Goal: Task Accomplishment & Management: Complete application form

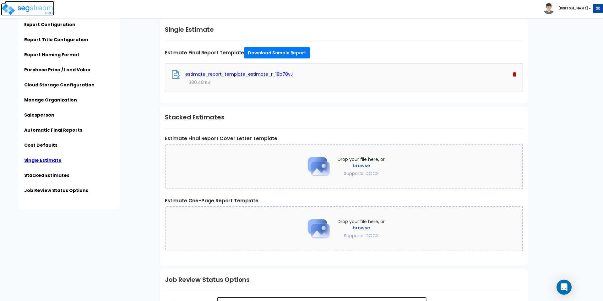
click at [15, 9] on img at bounding box center [27, 9] width 53 height 13
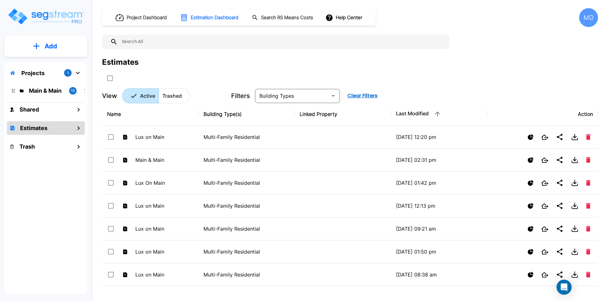
click at [591, 21] on div "MD" at bounding box center [588, 17] width 19 height 19
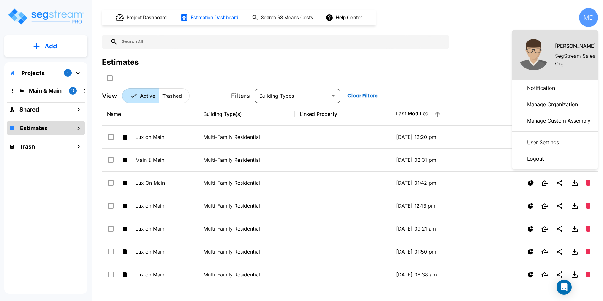
click at [553, 107] on p "Manage Organization" at bounding box center [553, 104] width 56 height 13
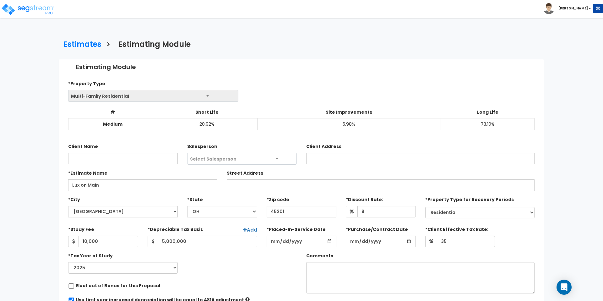
select select "[GEOGRAPHIC_DATA]"
select select "OH"
select select "Residential"
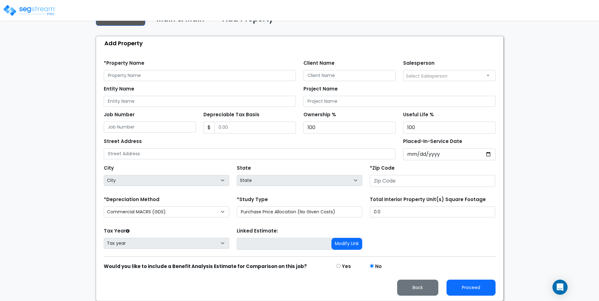
click at [43, 9] on img at bounding box center [29, 10] width 53 height 13
click at [129, 78] on input "text" at bounding box center [200, 75] width 192 height 11
type input "Lux on Main"
click at [453, 156] on input "2025-05-01" at bounding box center [449, 154] width 92 height 12
click at [172, 210] on select "Commercial MACRS (GDS) Residential Rental MACRS (GDS) Commercial MACRS (GDS) QI…" at bounding box center [166, 211] width 125 height 11
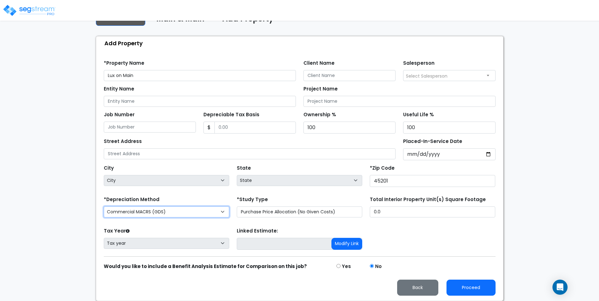
select select "RRM(_39"
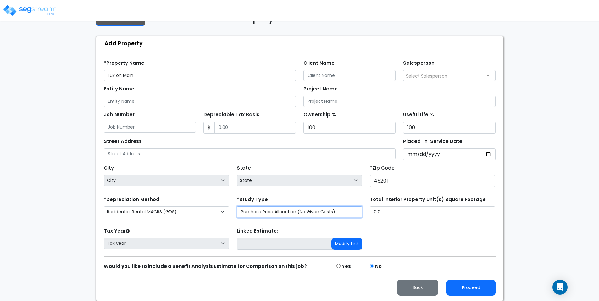
click at [270, 216] on select "Purchase Price Allocation (No Given Costs) New Construction / Reno / TI's (Give…" at bounding box center [299, 211] width 125 height 11
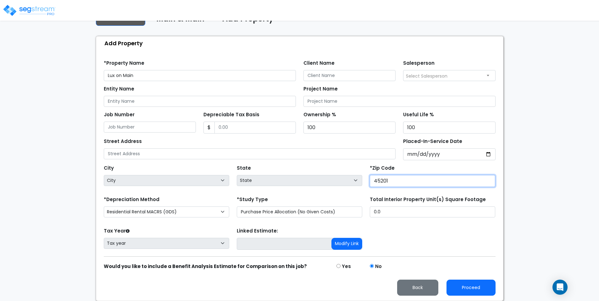
click at [397, 183] on input "45201" at bounding box center [432, 181] width 125 height 12
click at [352, 164] on div "State State National Average AB AK AL AR AZ BC CA CO CT DC DE FL GA HI" at bounding box center [299, 175] width 133 height 25
click at [398, 183] on input "45201" at bounding box center [432, 181] width 125 height 12
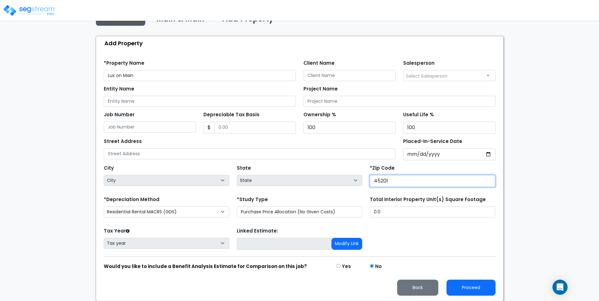
click at [398, 183] on input "45201" at bounding box center [432, 181] width 125 height 12
type input "45"
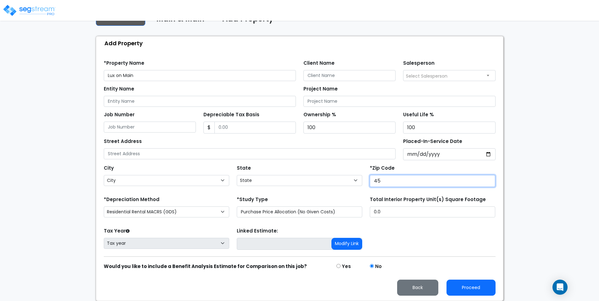
select select "OH"
type input "45201"
click at [395, 239] on div "Tax Year Please Enter The Placed In Service Date First. Tax year Prior Years De…" at bounding box center [299, 238] width 399 height 25
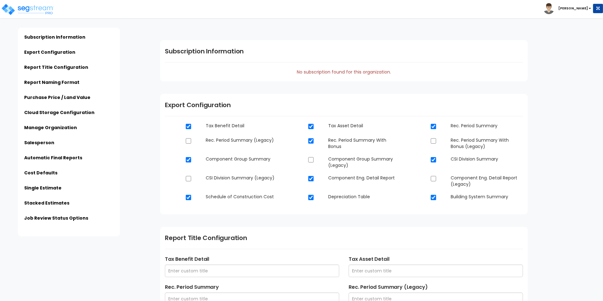
click at [54, 218] on link "Job Review Status Options" at bounding box center [56, 218] width 64 height 6
type input "SegStream Sales Org"
type input "[STREET_ADDRESS]"
type input "[EMAIL_ADDRESS][DOMAIN_NAME]"
type input "[PHONE_NUMBER]"
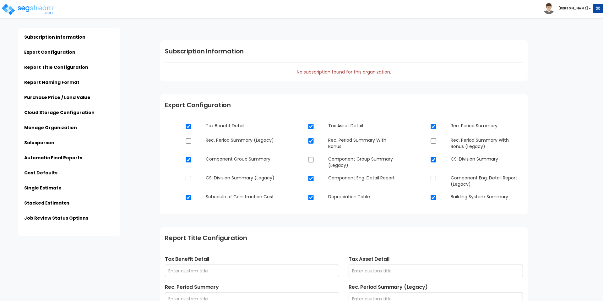
type input "[PERSON_NAME]"
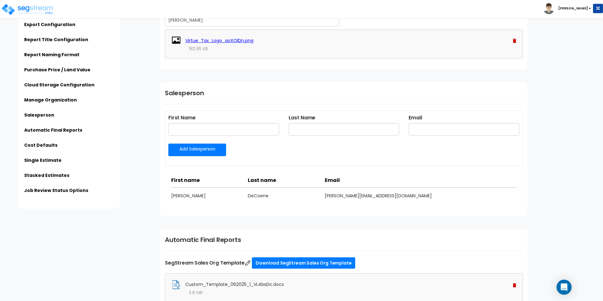
scroll to position [862, 0]
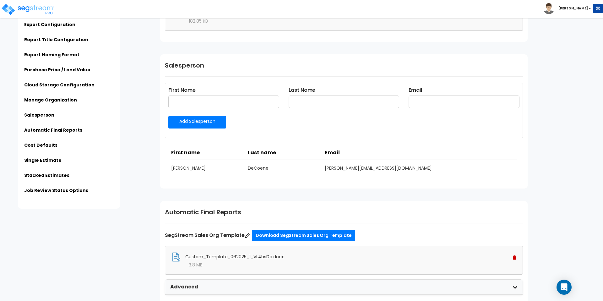
click at [65, 194] on li "Job Review Status Options" at bounding box center [69, 192] width 90 height 10
click at [59, 187] on link "Job Review Status Options" at bounding box center [56, 190] width 64 height 6
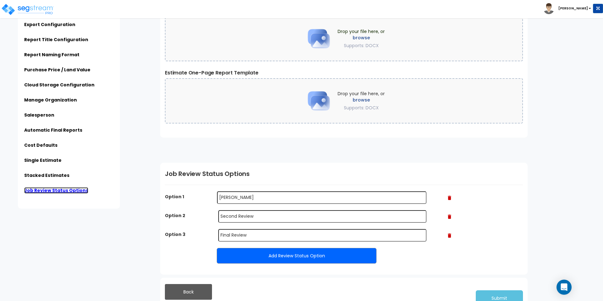
scroll to position [1429, 0]
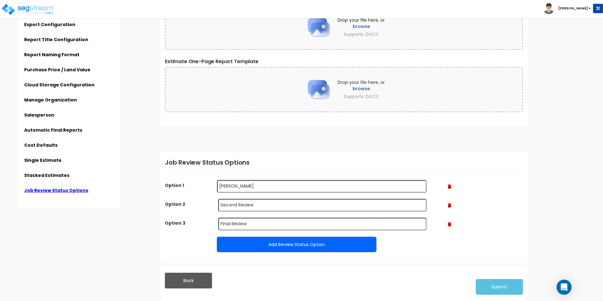
click at [450, 206] on img at bounding box center [449, 205] width 3 height 4
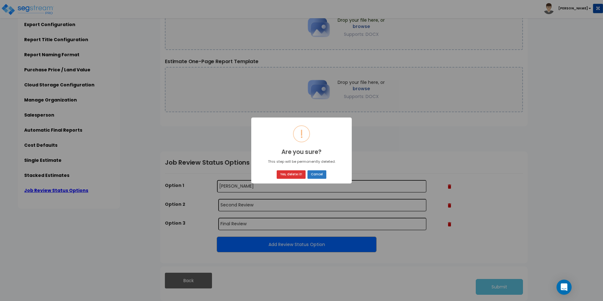
click at [311, 173] on button "Cancel" at bounding box center [317, 174] width 19 height 8
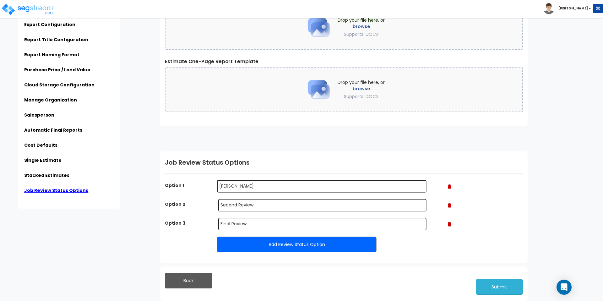
click at [485, 284] on button "Submit" at bounding box center [499, 287] width 47 height 16
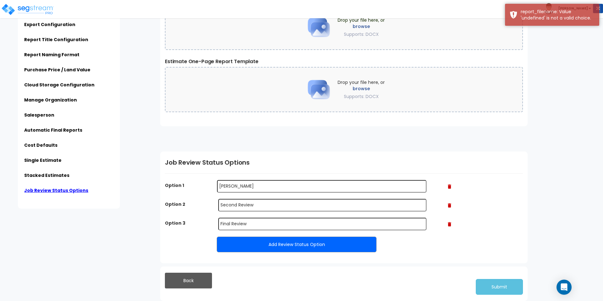
click at [449, 205] on img at bounding box center [449, 205] width 3 height 4
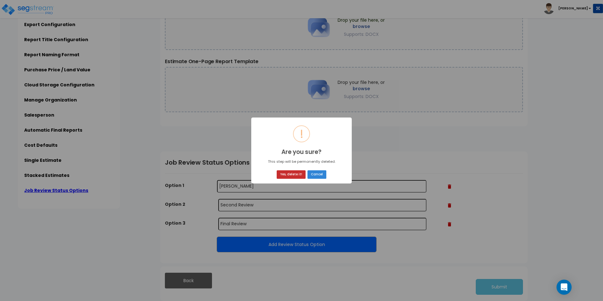
click at [300, 176] on button "Yes, delete it!" at bounding box center [291, 174] width 29 height 8
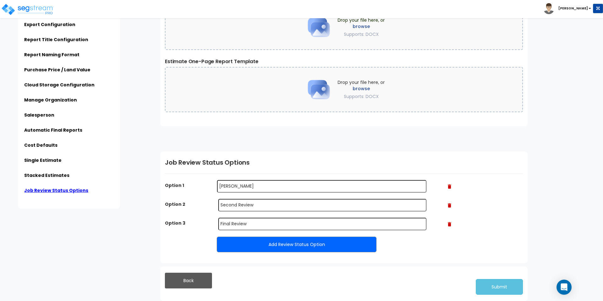
scroll to position [1410, 0]
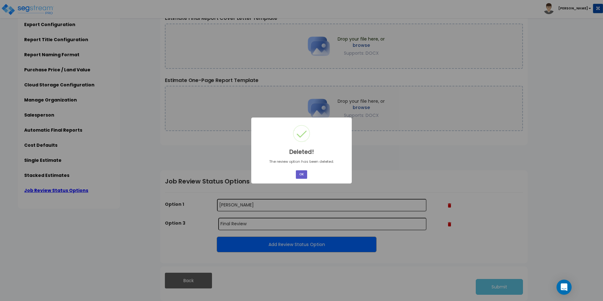
click at [303, 171] on button "OK" at bounding box center [301, 174] width 11 height 8
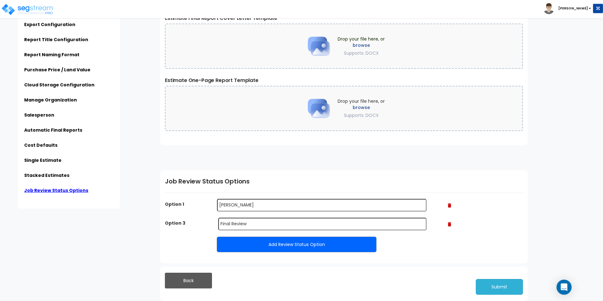
click at [493, 288] on button "Submit" at bounding box center [499, 287] width 47 height 16
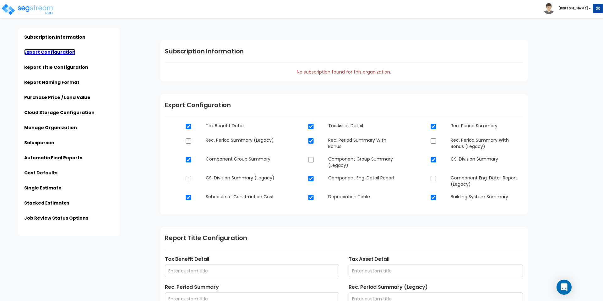
click at [52, 49] on link "Export Configuration" at bounding box center [49, 52] width 51 height 6
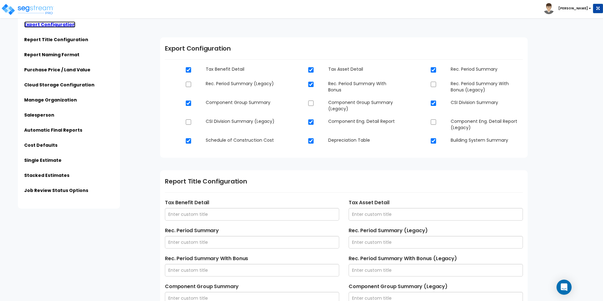
scroll to position [81, 0]
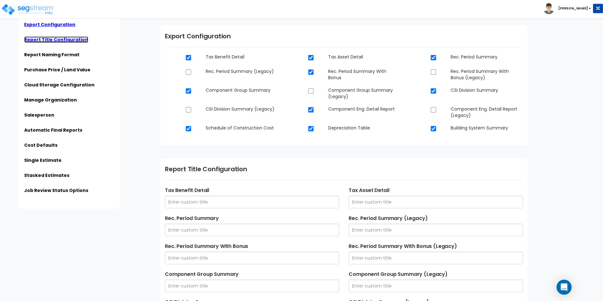
click at [54, 39] on link "Report Title Configuration" at bounding box center [56, 39] width 64 height 6
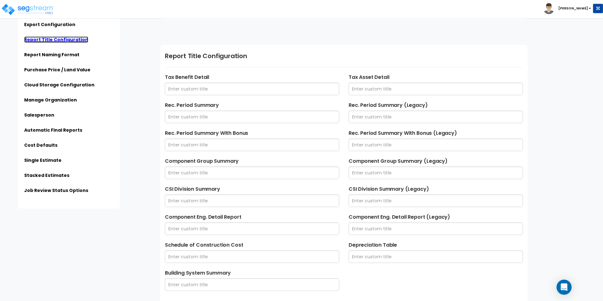
scroll to position [227, 0]
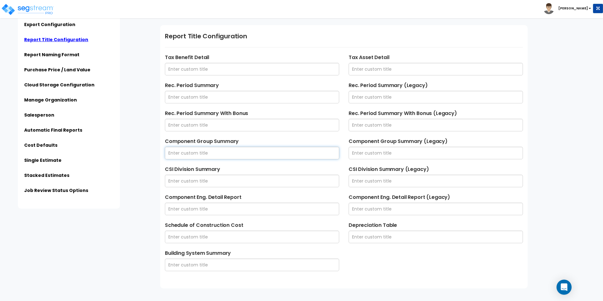
click at [202, 157] on input "text" at bounding box center [252, 153] width 174 height 13
click at [133, 154] on div "Subscription Information Export Configuration Report Title Configuration Report…" at bounding box center [80, 104] width 149 height 209
click at [37, 54] on link "Report Naming Format" at bounding box center [51, 55] width 55 height 6
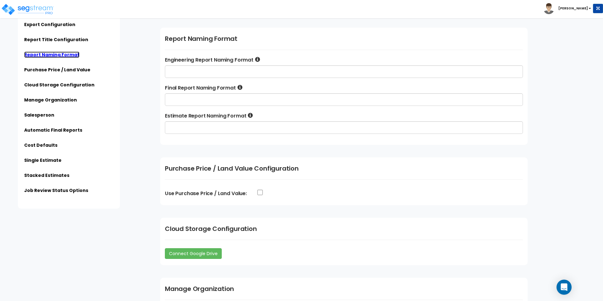
scroll to position [515, 0]
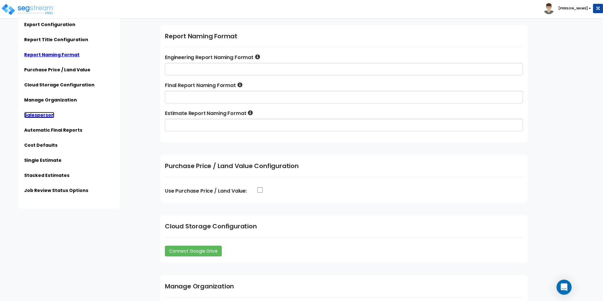
click at [39, 116] on link "Salesperson" at bounding box center [39, 115] width 30 height 6
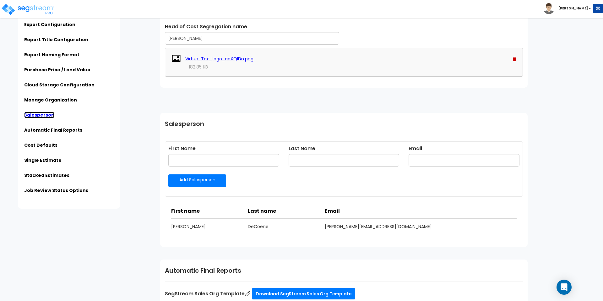
scroll to position [941, 0]
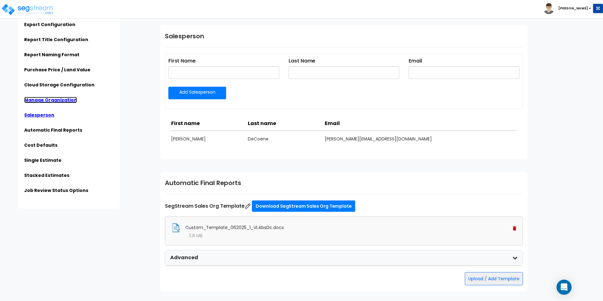
click at [57, 100] on link "Manage Organization" at bounding box center [50, 100] width 53 height 6
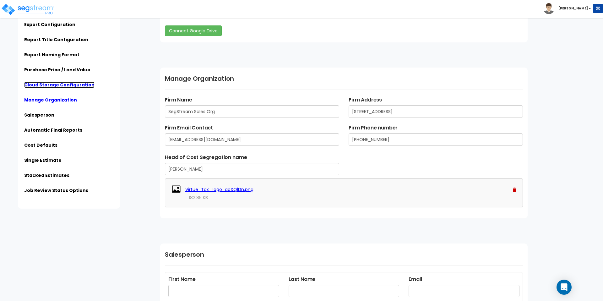
click at [51, 86] on link "Cloud Storage Configuration" at bounding box center [59, 85] width 70 height 6
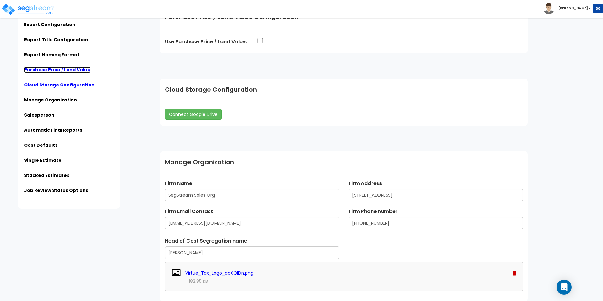
click at [51, 69] on link "Purchase Price / Land Value" at bounding box center [57, 70] width 66 height 6
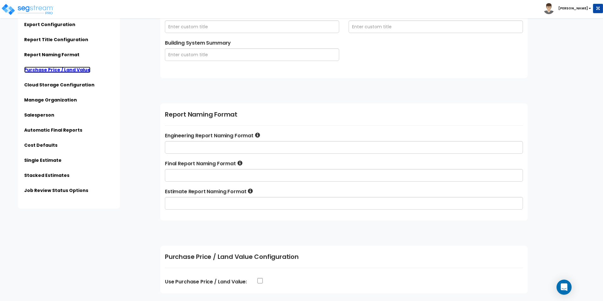
scroll to position [433, 0]
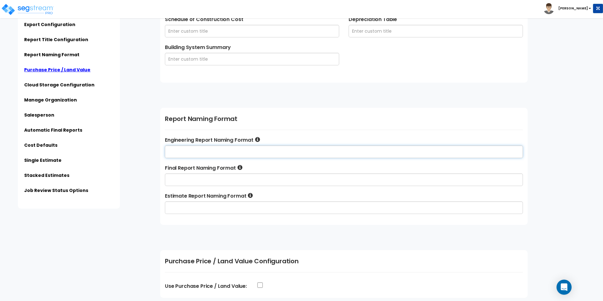
click at [184, 152] on input "text" at bounding box center [344, 151] width 358 height 13
click at [181, 175] on input "text" at bounding box center [344, 179] width 358 height 13
click at [185, 209] on input "text" at bounding box center [344, 207] width 358 height 13
click at [258, 142] on icon at bounding box center [257, 139] width 5 height 5
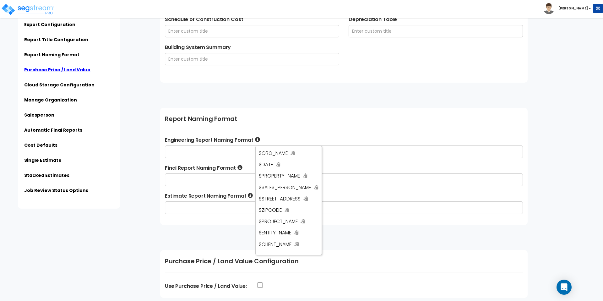
click at [40, 75] on li "Purchase Price / Land Value" at bounding box center [69, 72] width 90 height 10
click at [129, 81] on div "Subscription Information Export Configuration Report Title Configuration Report…" at bounding box center [80, 104] width 149 height 209
click at [257, 122] on h1 "Report Naming Format" at bounding box center [344, 118] width 358 height 9
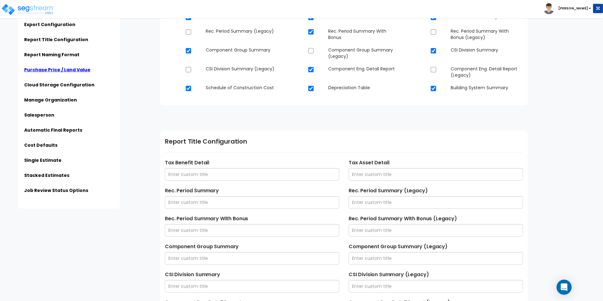
scroll to position [0, 0]
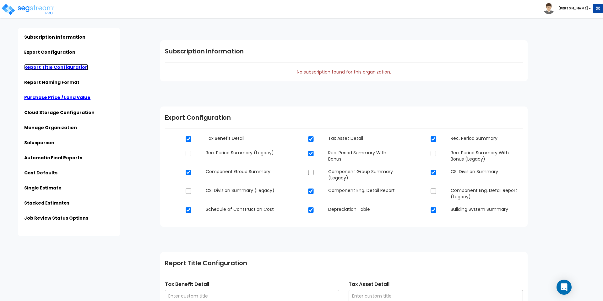
click at [55, 64] on link "Report Title Configuration" at bounding box center [56, 67] width 64 height 6
click at [54, 200] on ul "Subscription Information Export Configuration Report Title Configuration Report…" at bounding box center [69, 129] width 90 height 191
click at [58, 205] on link "Stacked Estimates" at bounding box center [46, 203] width 45 height 6
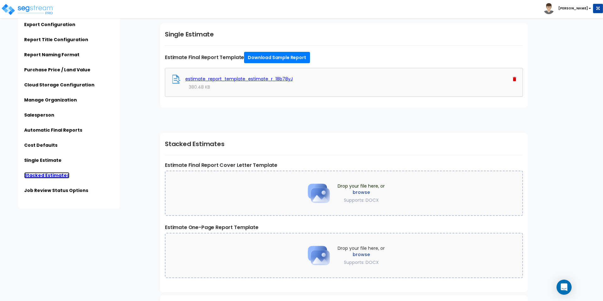
scroll to position [1374, 0]
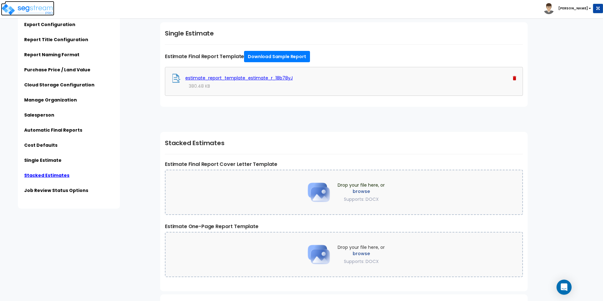
click at [25, 9] on img at bounding box center [27, 9] width 53 height 13
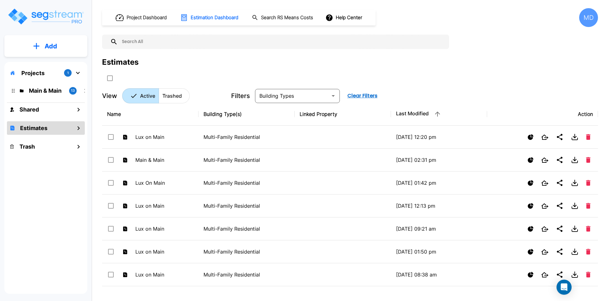
click at [590, 19] on div "MD" at bounding box center [588, 17] width 19 height 19
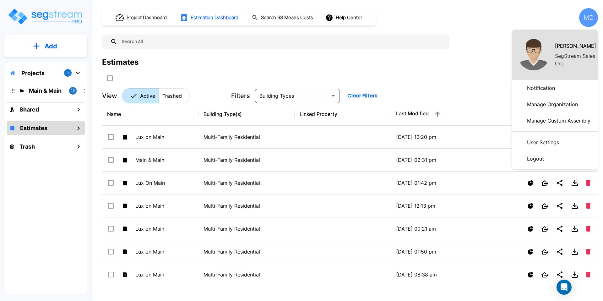
click at [561, 100] on p "Manage Organization" at bounding box center [553, 104] width 56 height 13
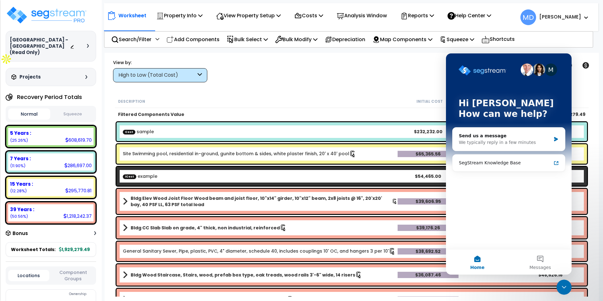
click at [391, 83] on div "Worksheet Property Info Property Setup Add Property Unit Template property Clon…" at bounding box center [352, 203] width 495 height 301
click at [561, 284] on icon "Close Intercom Messenger" at bounding box center [565, 287] width 8 height 8
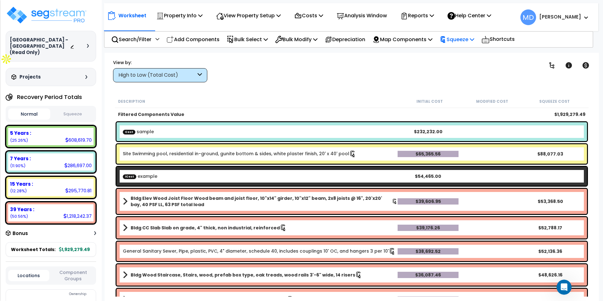
click at [465, 41] on p "Squeeze" at bounding box center [457, 39] width 35 height 8
click at [473, 67] on link "Reset Squeeze" at bounding box center [468, 66] width 62 height 13
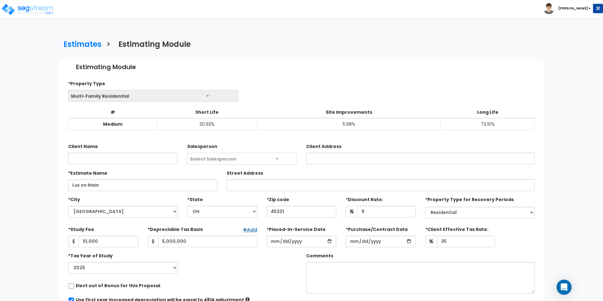
select select "[GEOGRAPHIC_DATA]"
select select "OH"
select select "Residential"
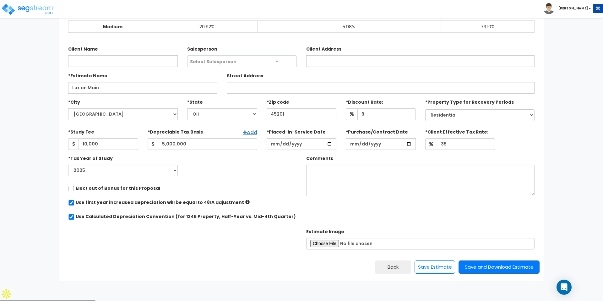
scroll to position [121, 0]
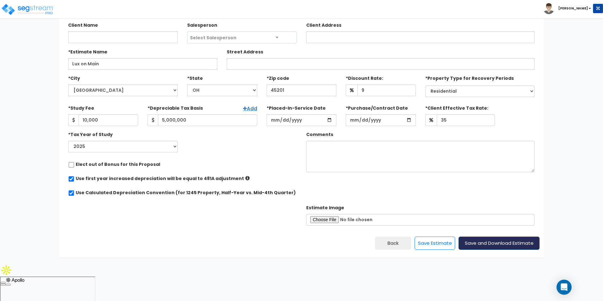
click at [475, 250] on button "Save and Download Estimate" at bounding box center [499, 243] width 81 height 13
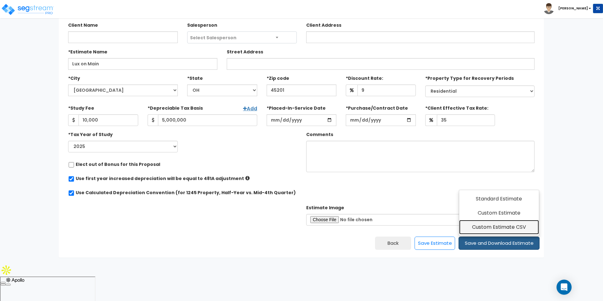
click at [479, 234] on link "Custom Estimate CSV" at bounding box center [498, 227] width 79 height 14
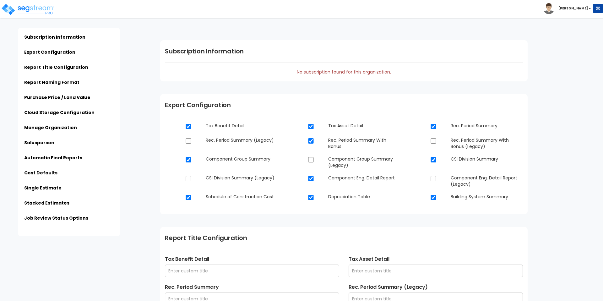
type input "SegStream Sales Org"
type input "123 Top of the World Street"
type input "support@virtuetaxincentives.com"
type input "760-593-7424"
type input "Richard Bourgault"
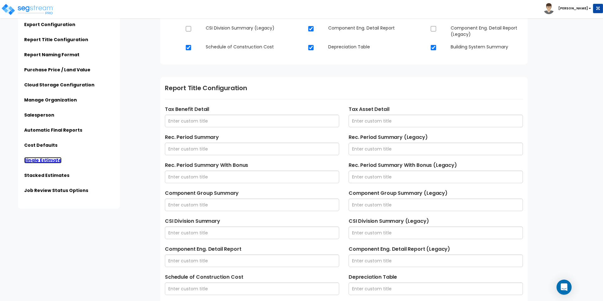
click at [48, 157] on link "Single Estimate" at bounding box center [42, 160] width 37 height 6
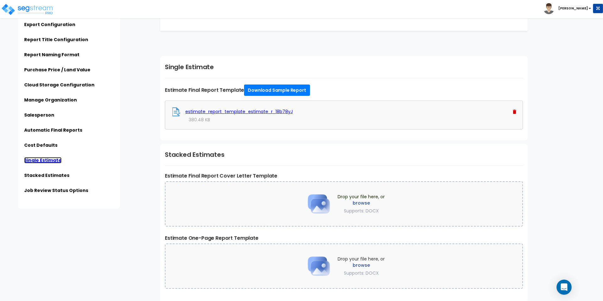
scroll to position [1253, 0]
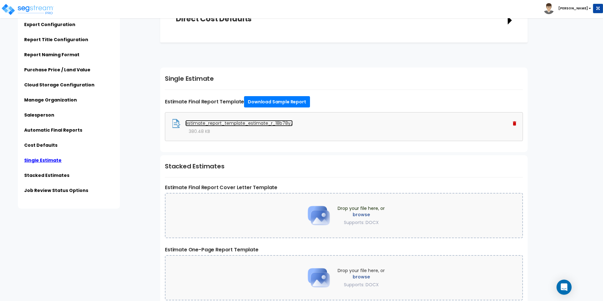
click at [227, 122] on link "estimate_report_template_estimate_r_18b78yJ" at bounding box center [238, 123] width 107 height 6
click at [34, 7] on div "Click to return on the top page" at bounding box center [32, 4] width 60 height 8
click at [33, 8] on img at bounding box center [27, 9] width 53 height 13
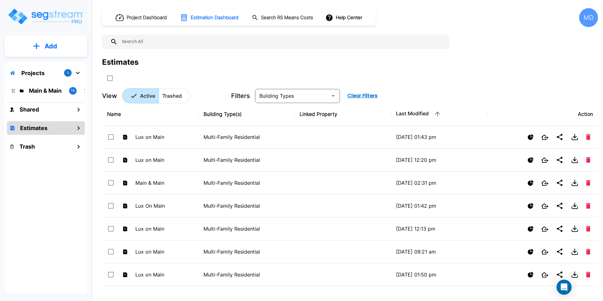
click at [43, 38] on button "Add" at bounding box center [45, 46] width 83 height 18
click at [54, 101] on p "Add Estimate" at bounding box center [50, 100] width 32 height 8
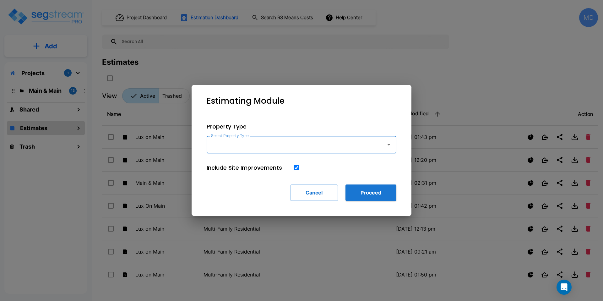
click at [251, 136] on div "Select Property Type" at bounding box center [302, 145] width 190 height 18
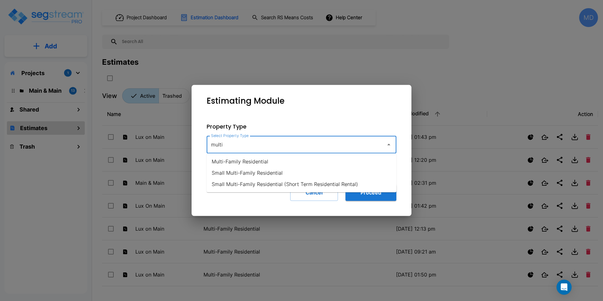
click at [238, 157] on li "Multi-Family Residential" at bounding box center [302, 161] width 190 height 11
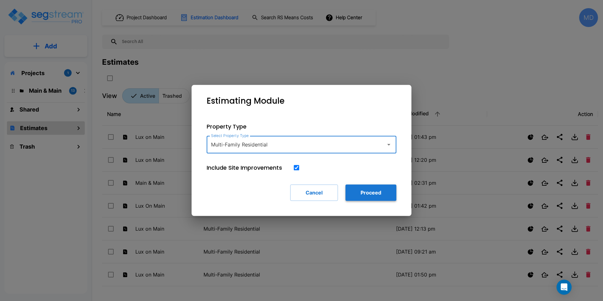
type input "Multi-Family Residential"
click at [363, 192] on button "Proceed" at bounding box center [371, 192] width 51 height 16
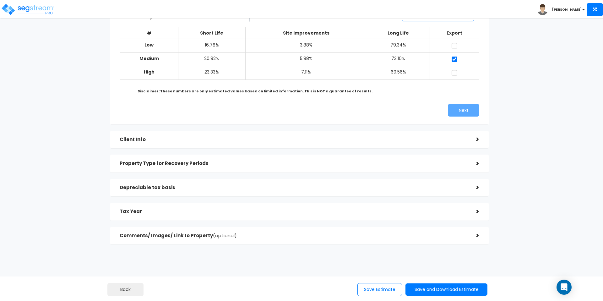
scroll to position [67, 0]
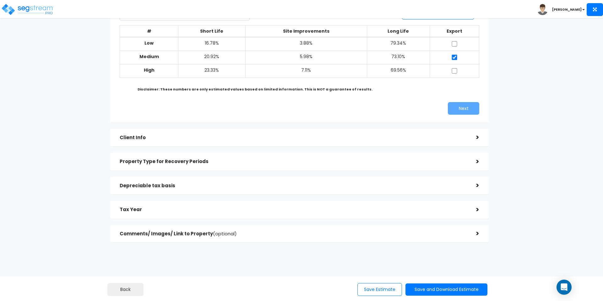
click at [364, 141] on div "Client Info" at bounding box center [293, 138] width 347 height 12
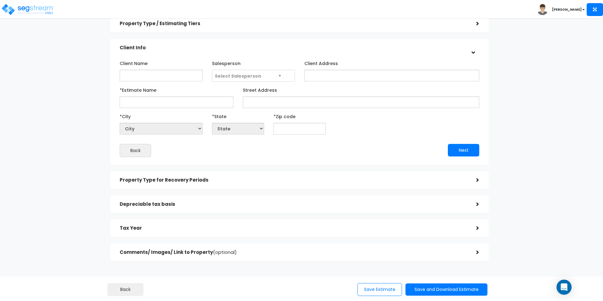
scroll to position [0, 0]
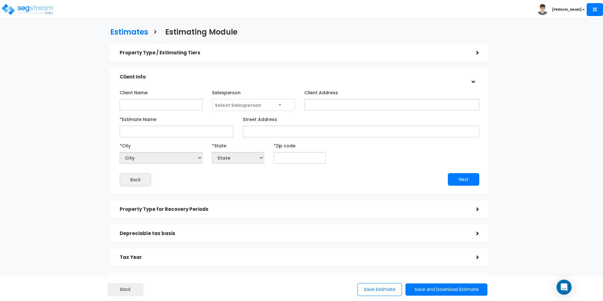
click at [334, 46] on div "Property Type / Estimating Tiers >" at bounding box center [299, 53] width 379 height 18
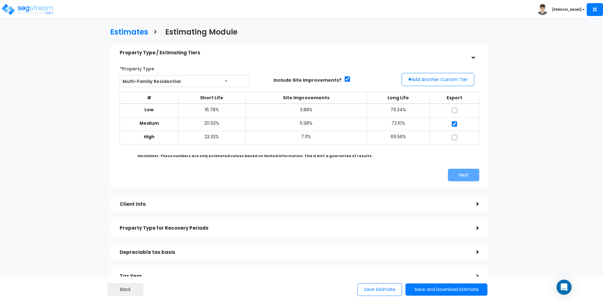
click at [223, 80] on span "Multi-Family Residential" at bounding box center [184, 81] width 129 height 12
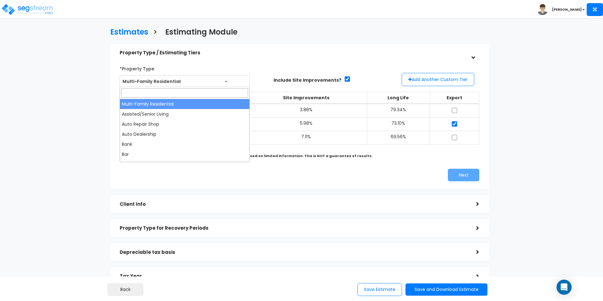
click at [238, 68] on div "*Property Type Multi-Family Residential Assisted/Senior Living Auto Repair Shop…" at bounding box center [192, 75] width 145 height 24
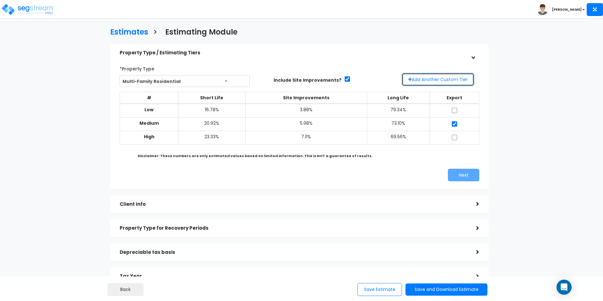
click at [434, 83] on button "Add Another Custom Tier" at bounding box center [438, 79] width 73 height 13
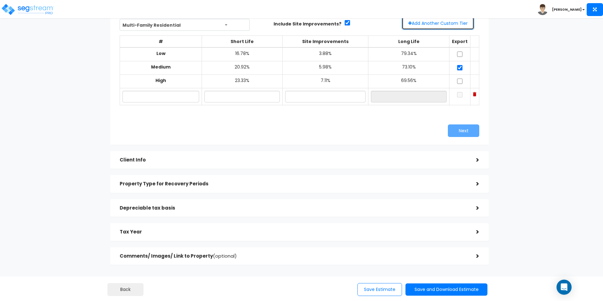
scroll to position [58, 0]
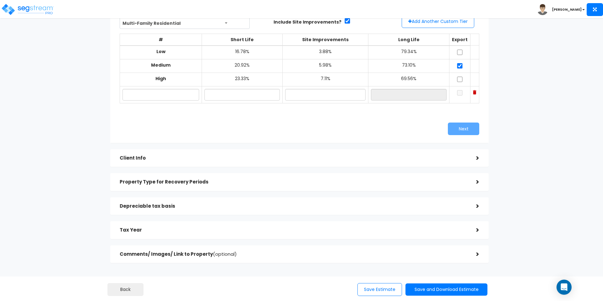
click at [394, 155] on div "Client Info" at bounding box center [293, 158] width 347 height 12
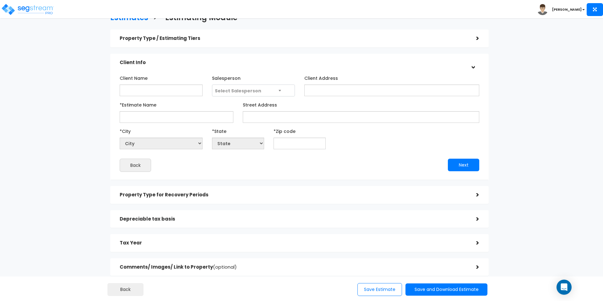
scroll to position [13, 0]
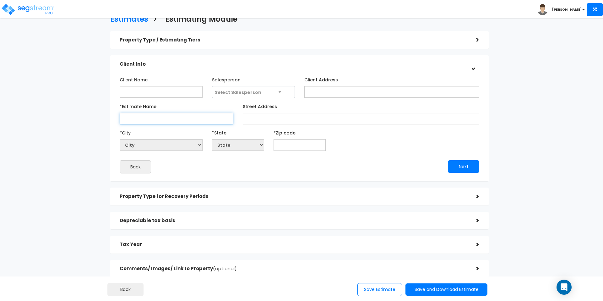
click at [176, 116] on input "*Estimate Name" at bounding box center [177, 119] width 114 height 12
type input "Lux On Main"
click at [278, 147] on input "text" at bounding box center [300, 145] width 52 height 12
type input "42"
select select "KY"
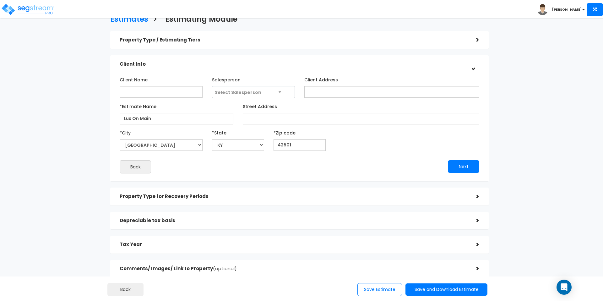
click at [337, 161] on div "Next" at bounding box center [392, 166] width 184 height 13
click at [303, 144] on input "42501" at bounding box center [300, 145] width 52 height 12
type input "45"
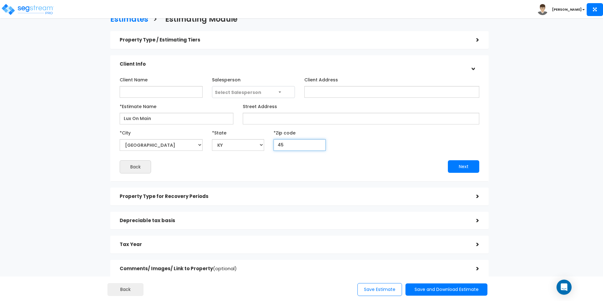
select select "OH"
type input "45201"
click at [324, 161] on div "Next" at bounding box center [392, 166] width 184 height 13
click at [460, 169] on button "Next" at bounding box center [463, 166] width 31 height 13
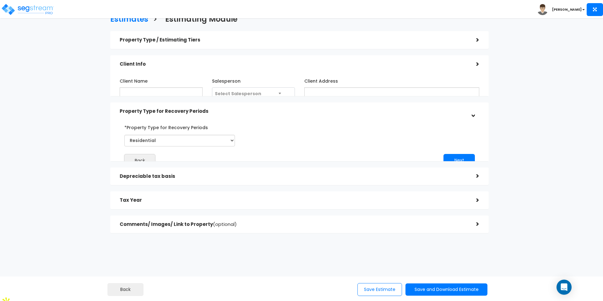
scroll to position [0, 0]
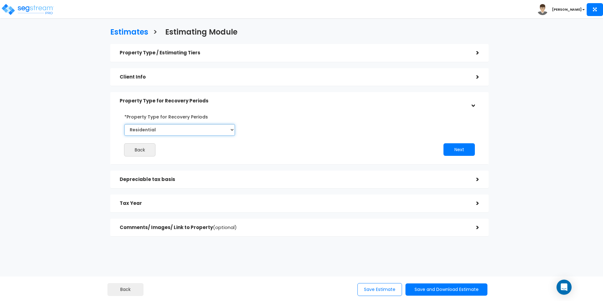
click at [204, 131] on select "Select Commercial Residential" at bounding box center [179, 130] width 111 height 12
click at [453, 151] on button "Next" at bounding box center [459, 149] width 31 height 13
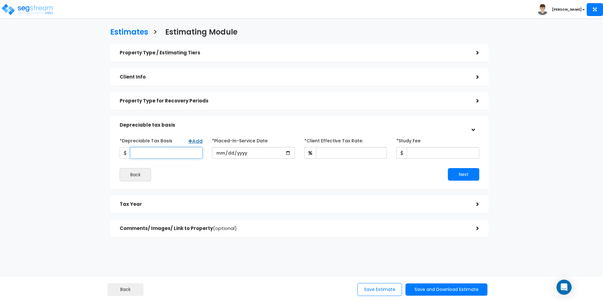
click at [171, 154] on input "*Depreciable Tax Basis" at bounding box center [166, 153] width 73 height 12
type input "5,000,000"
click at [474, 176] on button "Next" at bounding box center [463, 174] width 31 height 13
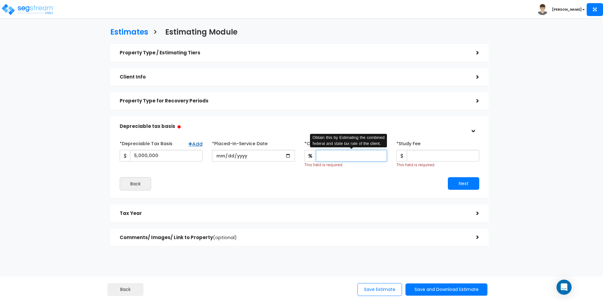
click at [359, 155] on input "*Client Effective Tax Rate:" at bounding box center [351, 156] width 71 height 12
click at [302, 193] on div "*Depreciable Tax Basis Add 5,000,000 *Placed-In-Service Date 2025-06-24 2025-04…" at bounding box center [299, 164] width 369 height 58
click at [336, 156] on input "*Client Effective Tax Rate:" at bounding box center [351, 156] width 71 height 12
type input "35"
click at [442, 153] on input "*Study Fee" at bounding box center [443, 156] width 73 height 12
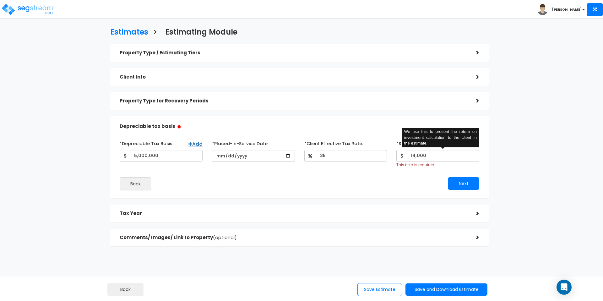
click at [422, 171] on div "*Depreciable Tax Basis Add 5,000,000 *Placed-In-Service Date 2025-06-24" at bounding box center [300, 164] width 360 height 52
click at [406, 156] on span at bounding box center [402, 156] width 10 height 12
click at [414, 156] on input "14,000" at bounding box center [443, 156] width 73 height 12
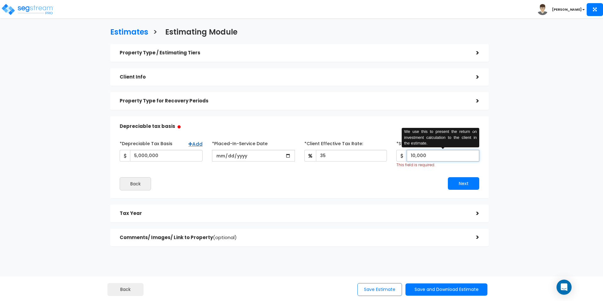
type input "10,000"
click at [404, 180] on div "Next" at bounding box center [392, 183] width 184 height 13
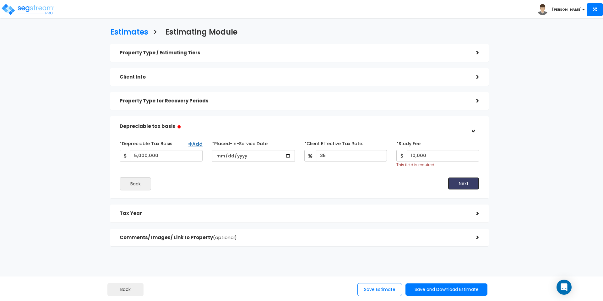
click at [458, 182] on button "Next" at bounding box center [463, 183] width 31 height 13
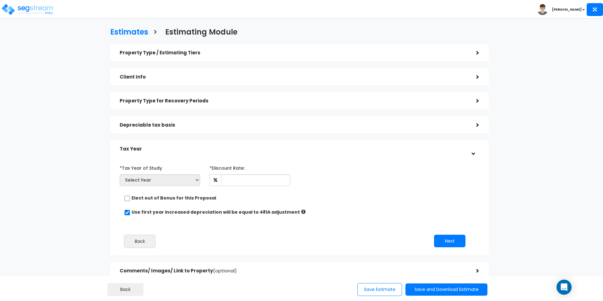
click at [159, 83] on div "Client Info >" at bounding box center [299, 77] width 379 height 18
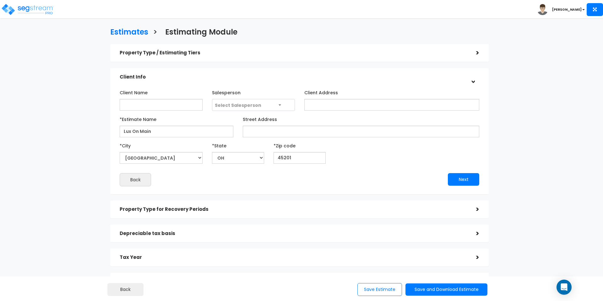
click at [177, 202] on div "Property Type for Recovery Periods >" at bounding box center [299, 209] width 379 height 18
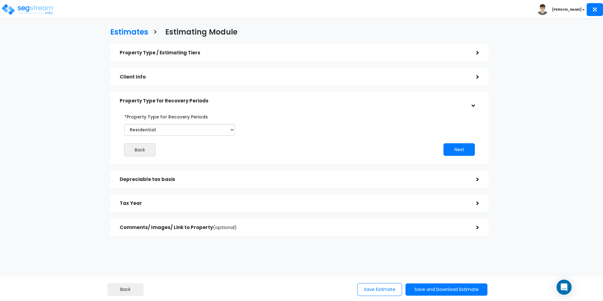
click at [159, 48] on div "Property Type / Estimating Tiers" at bounding box center [293, 53] width 347 height 12
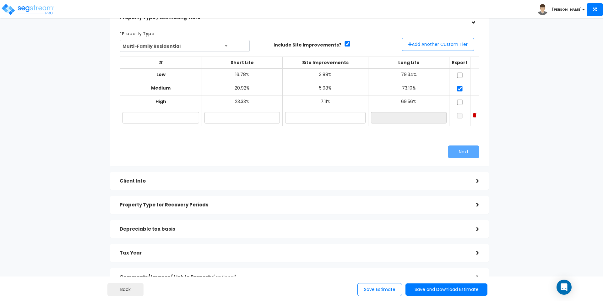
scroll to position [36, 0]
click at [195, 223] on div "Depreciable tax basis" at bounding box center [293, 228] width 347 height 12
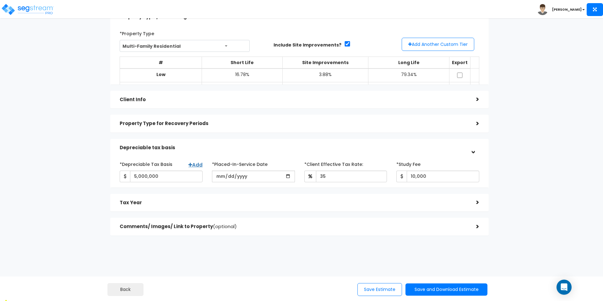
scroll to position [0, 0]
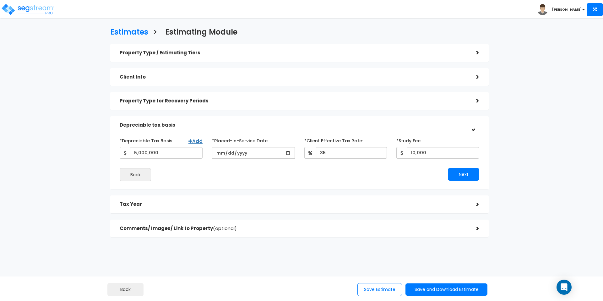
click at [159, 206] on h5 "Tax Year" at bounding box center [293, 204] width 347 height 5
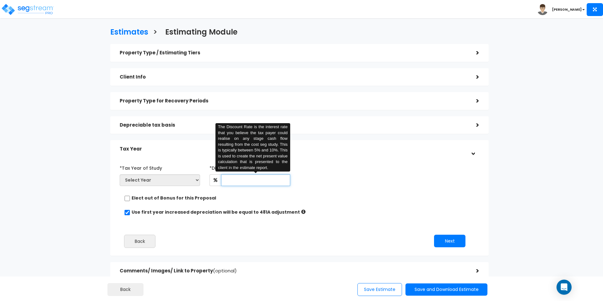
click at [236, 181] on input "text" at bounding box center [255, 180] width 69 height 12
type input "8"
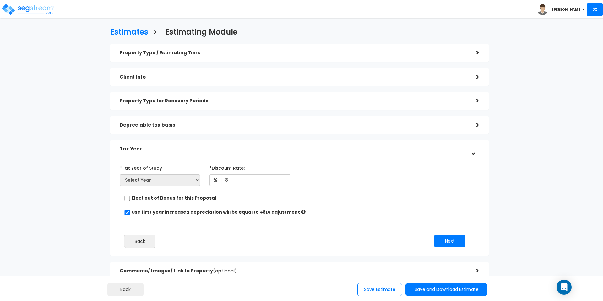
click at [261, 197] on div "Elect out of Bonus for this Proposal" at bounding box center [297, 199] width 346 height 8
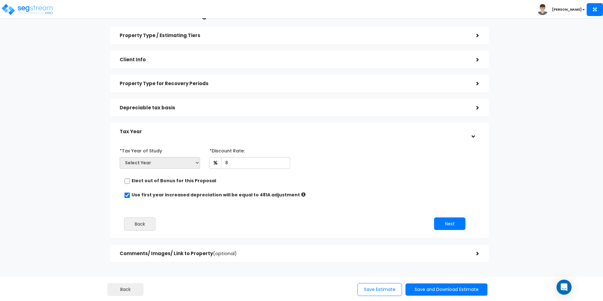
scroll to position [18, 0]
click at [452, 223] on button "Next" at bounding box center [449, 222] width 31 height 13
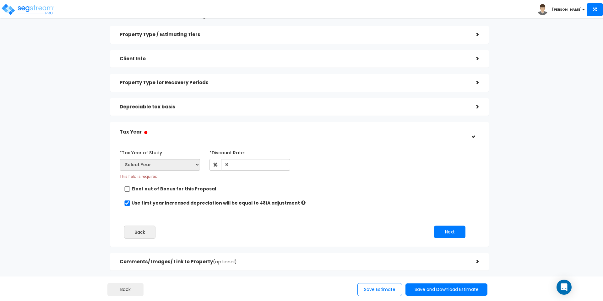
scroll to position [0, 0]
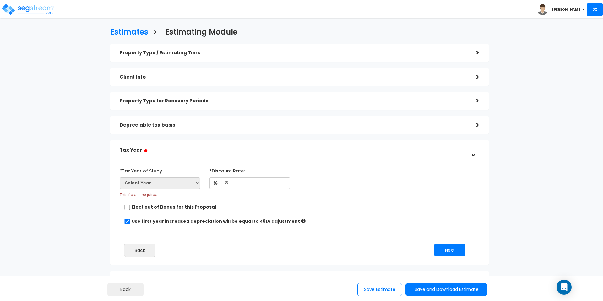
click at [178, 47] on div "Property Type / Estimating Tiers" at bounding box center [293, 53] width 347 height 12
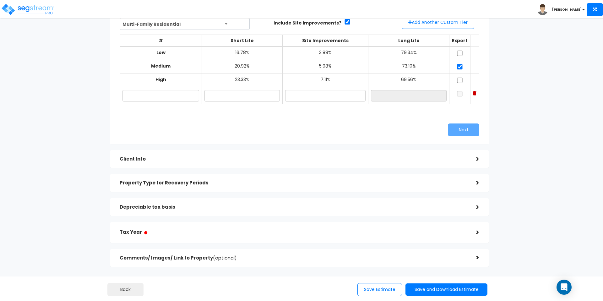
scroll to position [72, 0]
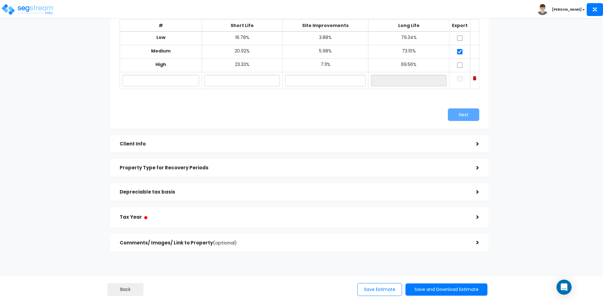
click at [270, 134] on div "Property Type / Estimating Tiers > *Property Type Multi-Family Residential Assi…" at bounding box center [299, 112] width 379 height 280
click at [271, 140] on div "Client Info" at bounding box center [293, 144] width 347 height 12
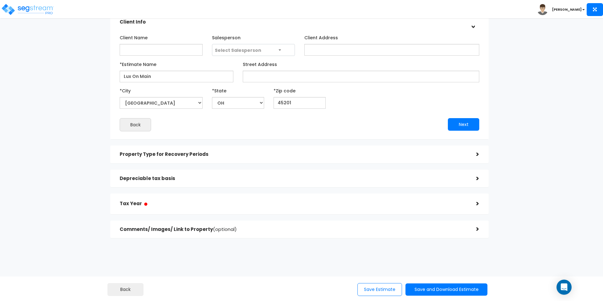
click at [244, 149] on div "Property Type for Recovery Periods" at bounding box center [293, 155] width 347 height 12
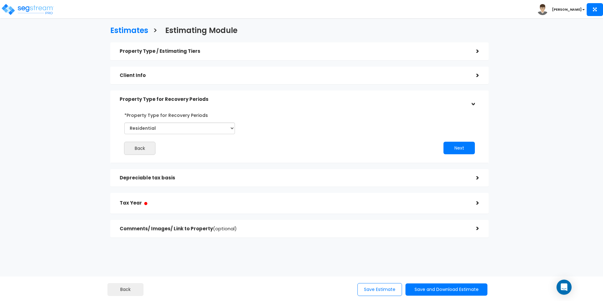
scroll to position [1, 0]
click at [265, 171] on div "Depreciable tax basis >" at bounding box center [299, 179] width 379 height 18
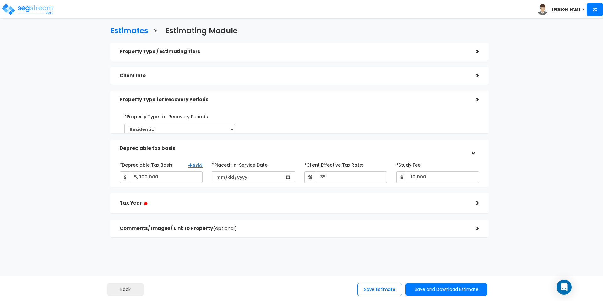
scroll to position [2, 0]
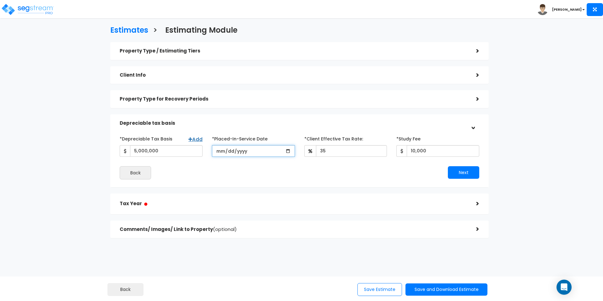
click at [289, 151] on input "2025-06-24" at bounding box center [253, 151] width 83 height 12
click at [459, 173] on button "Next" at bounding box center [463, 172] width 31 height 13
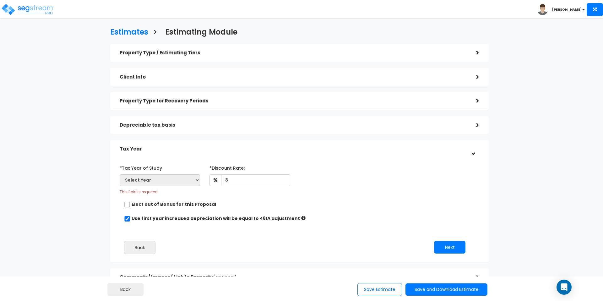
click at [194, 202] on label "Elect out of Bonus for this Proposal" at bounding box center [174, 204] width 85 height 6
click at [194, 203] on label "Elect out of Bonus for this Proposal" at bounding box center [174, 204] width 85 height 6
click at [164, 202] on label "Elect out of Bonus for this Proposal" at bounding box center [174, 204] width 85 height 6
click at [130, 202] on div "Elect out of Bonus for this Proposal" at bounding box center [297, 205] width 346 height 8
click at [128, 202] on input "checkbox" at bounding box center [127, 204] width 6 height 5
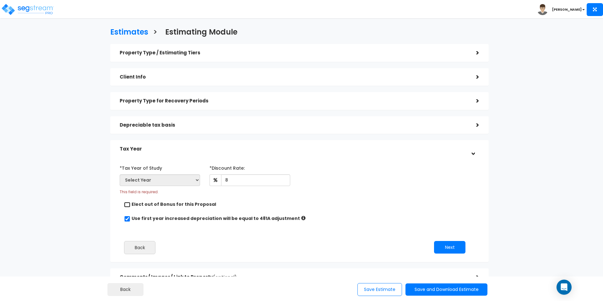
checkbox input "true"
click at [456, 246] on button "Next" at bounding box center [449, 247] width 31 height 13
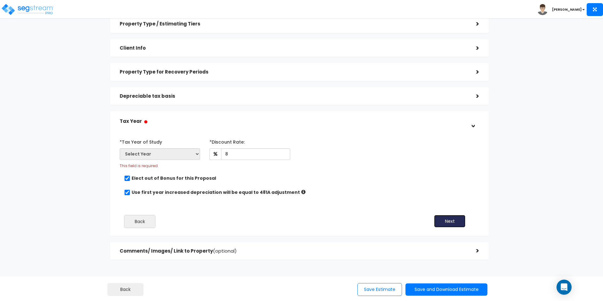
scroll to position [30, 0]
click at [369, 245] on div "Comments/ Images/ Link to Property (optional)" at bounding box center [293, 251] width 347 height 12
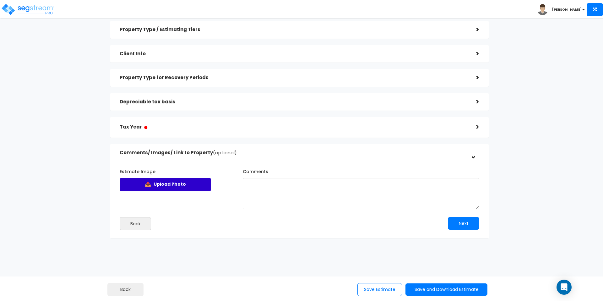
scroll to position [0, 0]
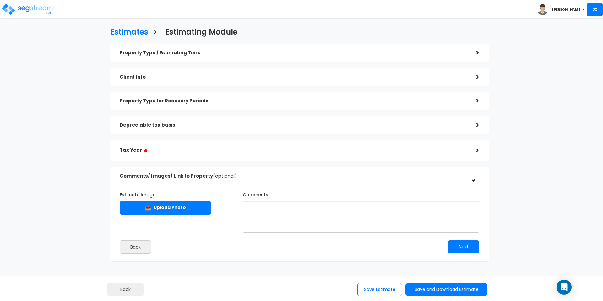
click at [153, 76] on h5 "Client Info" at bounding box center [293, 76] width 347 height 5
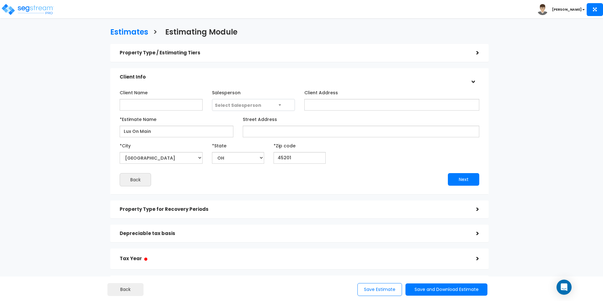
click at [210, 55] on h5 "Property Type / Estimating Tiers" at bounding box center [293, 52] width 347 height 5
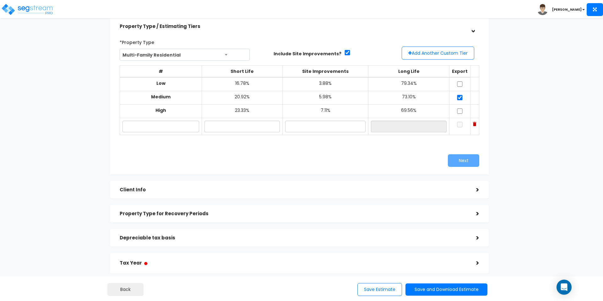
scroll to position [26, 0]
click at [147, 122] on input "text" at bounding box center [161, 127] width 77 height 12
type input "Custom"
type input "17.00%"
type input "4.00%"
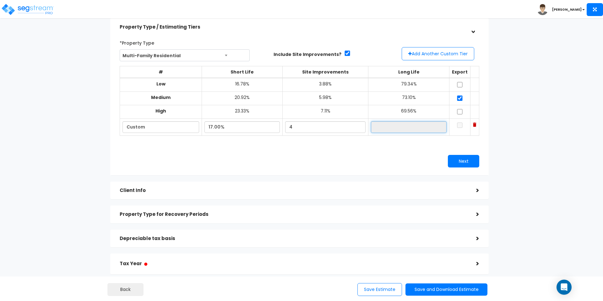
type input "79.00%"
click at [210, 171] on div "*Property Type Multi-Family Residential Assisted/Senior Living Auto Repair Shop…" at bounding box center [299, 102] width 379 height 145
click at [290, 190] on h5 "Client Info" at bounding box center [293, 190] width 347 height 5
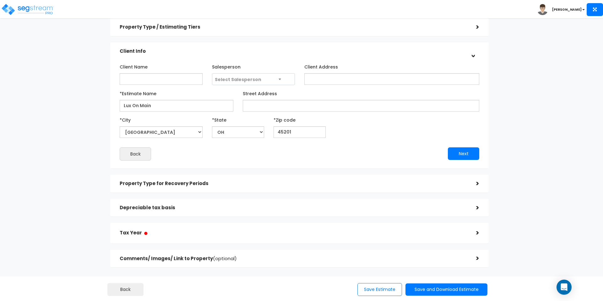
click at [311, 184] on h5 "Property Type for Recovery Periods" at bounding box center [293, 183] width 347 height 5
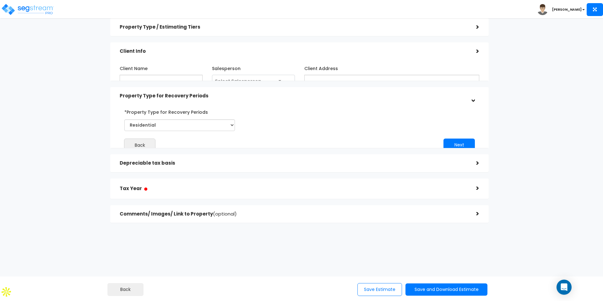
scroll to position [1, 0]
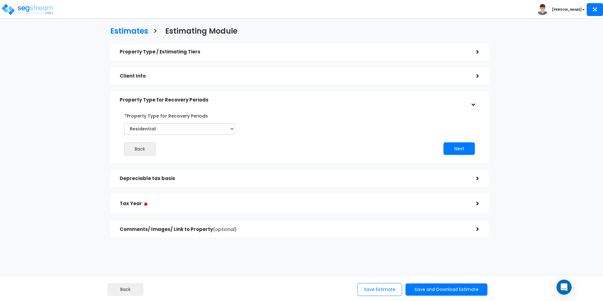
click at [249, 186] on div "Depreciable tax basis >" at bounding box center [299, 179] width 379 height 18
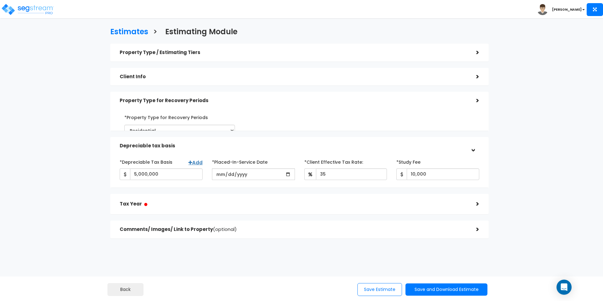
scroll to position [2, 0]
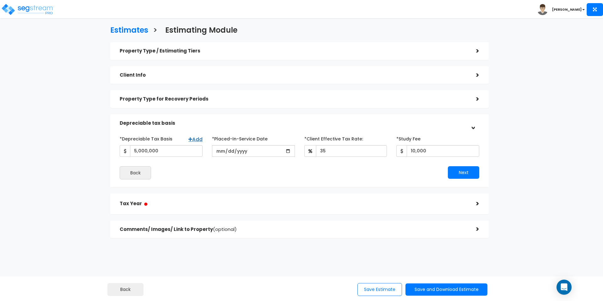
click at [268, 201] on h5 "Tax Year ●" at bounding box center [293, 204] width 347 height 8
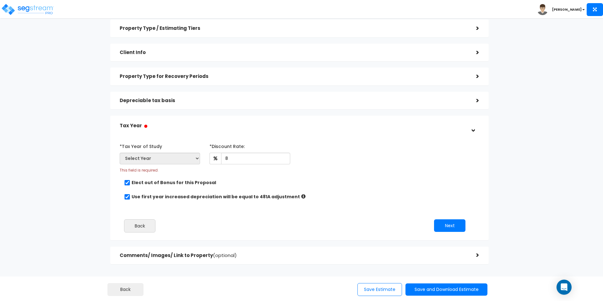
scroll to position [0, 0]
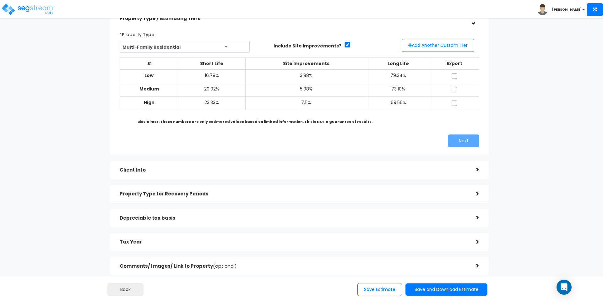
scroll to position [34, 0]
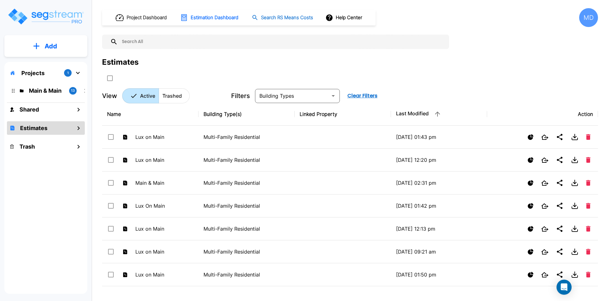
click at [272, 17] on h1 "Search RS Means Costs" at bounding box center [287, 17] width 52 height 7
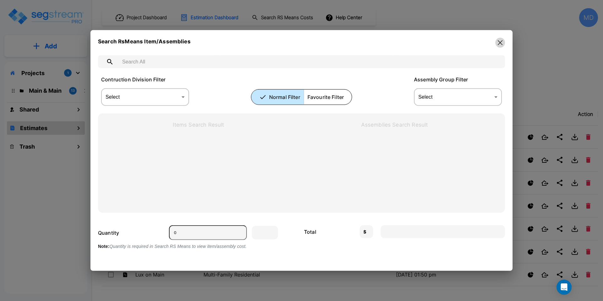
click at [498, 45] on icon "button" at bounding box center [500, 42] width 5 height 5
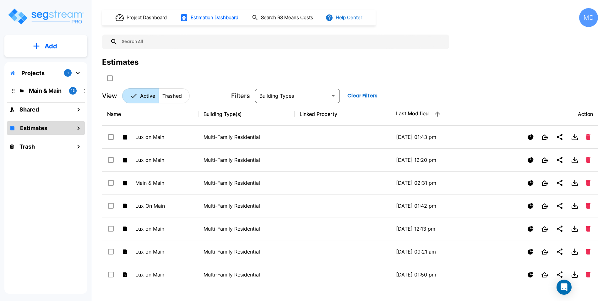
click at [351, 20] on button "Help Center" at bounding box center [344, 18] width 41 height 12
click at [501, 33] on div at bounding box center [301, 150] width 603 height 301
click at [587, 17] on div "MD" at bounding box center [588, 17] width 19 height 19
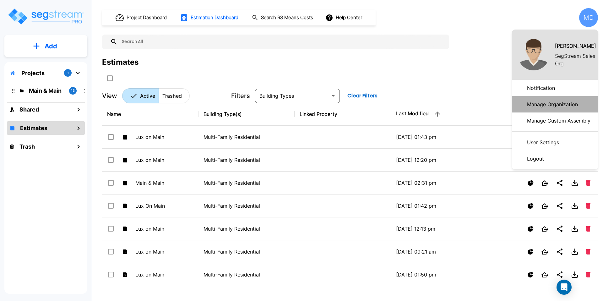
click at [551, 98] on p "Manage Organization" at bounding box center [553, 104] width 56 height 13
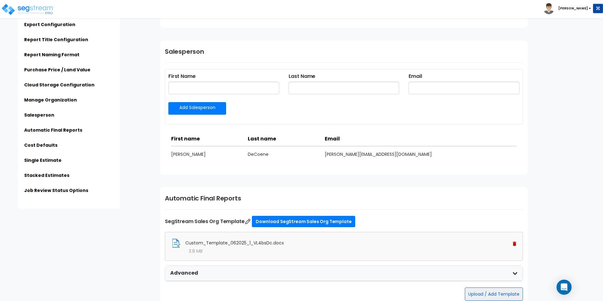
scroll to position [857, 0]
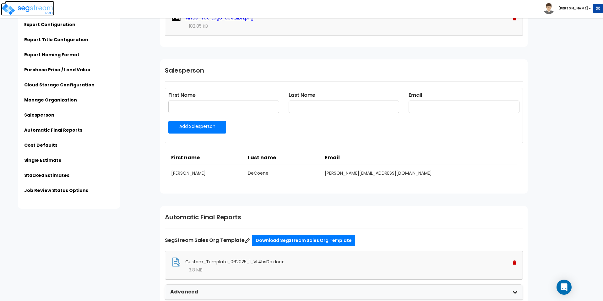
click at [35, 10] on img at bounding box center [27, 9] width 53 height 13
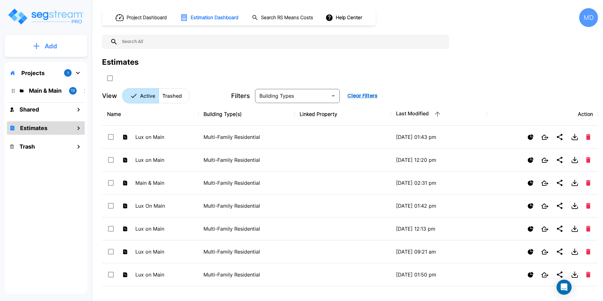
click at [46, 47] on p "Add" at bounding box center [51, 45] width 13 height 9
click at [52, 97] on p "Add Estimate" at bounding box center [50, 100] width 32 height 8
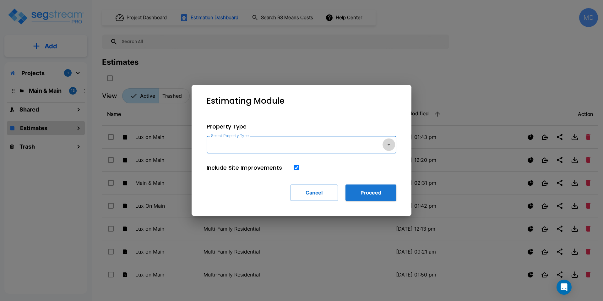
click at [386, 144] on icon "button" at bounding box center [389, 145] width 8 height 8
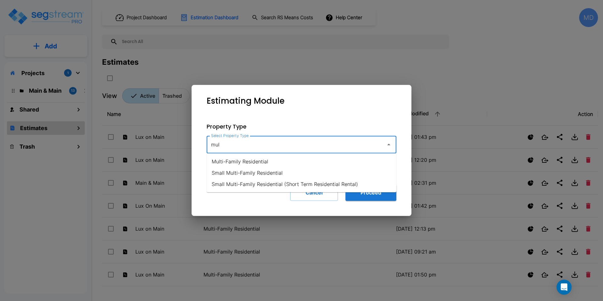
click at [372, 157] on li "Multi-Family Residential" at bounding box center [302, 161] width 190 height 11
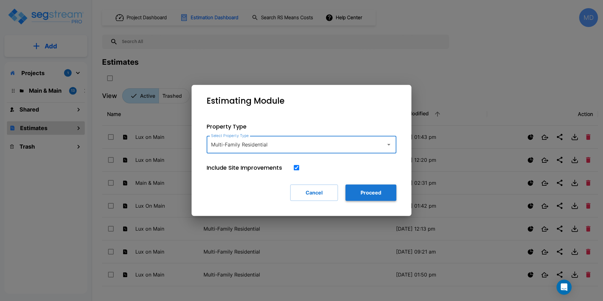
type input "Multi-Family Residential"
click at [378, 188] on button "Proceed" at bounding box center [371, 192] width 51 height 16
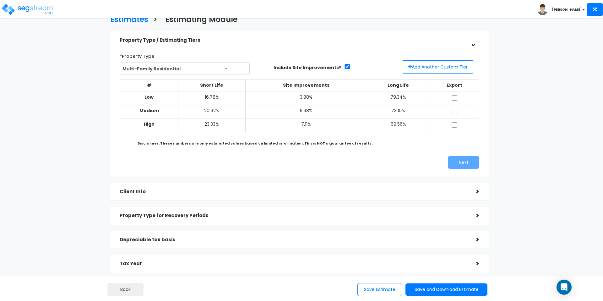
scroll to position [21, 0]
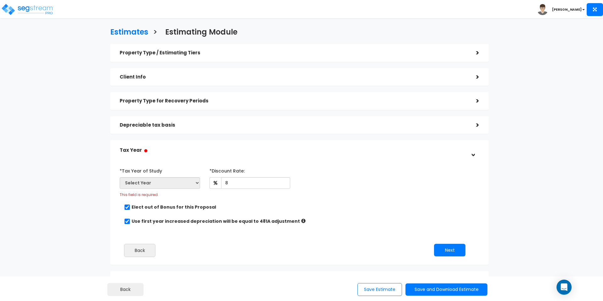
click at [218, 58] on div "Property Type / Estimating Tiers" at bounding box center [293, 53] width 347 height 12
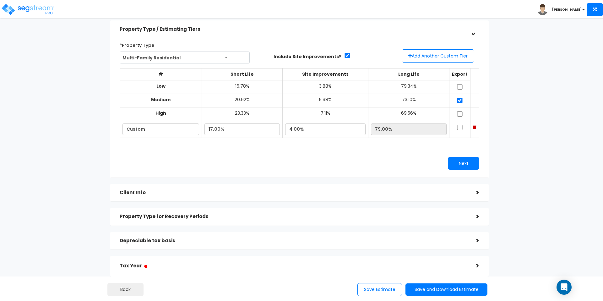
scroll to position [35, 0]
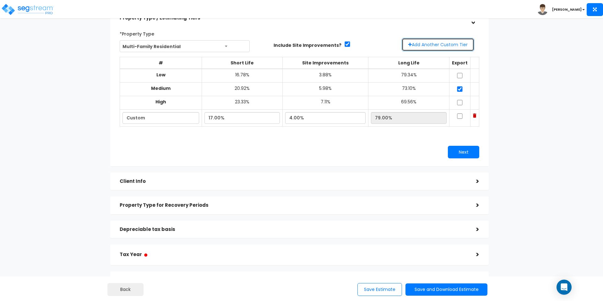
click at [451, 48] on button "Add Another Custom Tier" at bounding box center [438, 44] width 73 height 13
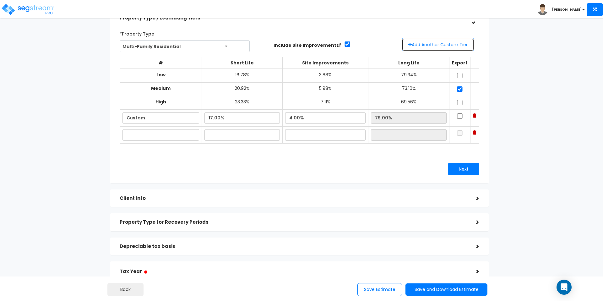
click at [451, 48] on button "Add Another Custom Tier" at bounding box center [438, 44] width 73 height 13
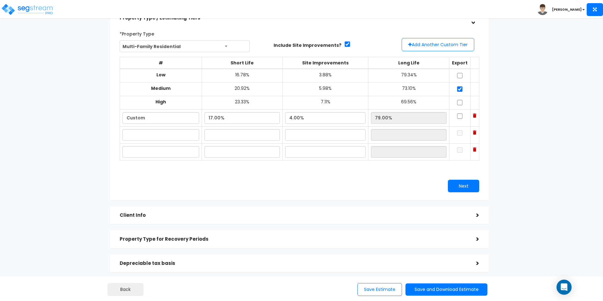
click at [473, 151] on img at bounding box center [474, 149] width 3 height 4
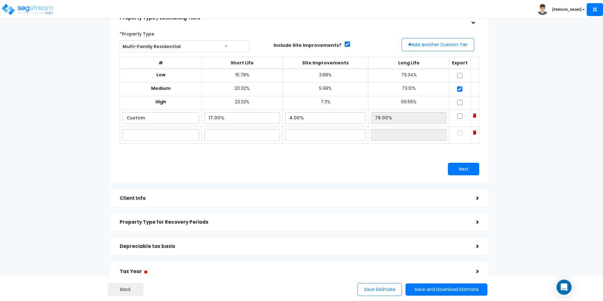
click at [473, 134] on img at bounding box center [474, 132] width 3 height 4
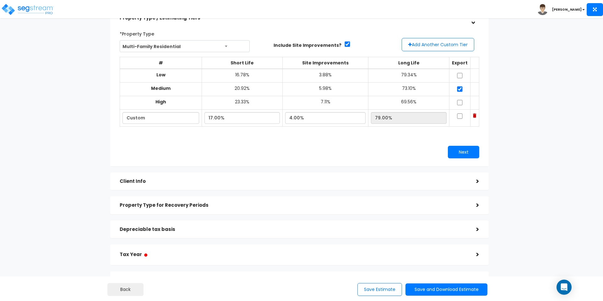
click at [457, 181] on h5 "Client Info" at bounding box center [293, 181] width 347 height 5
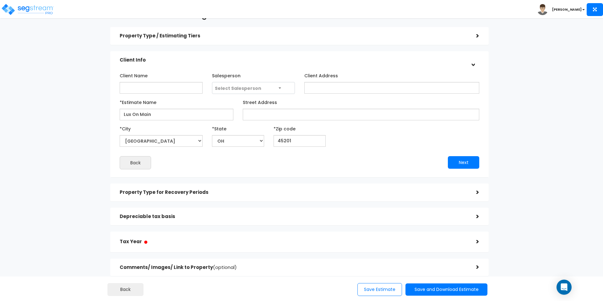
scroll to position [15, 0]
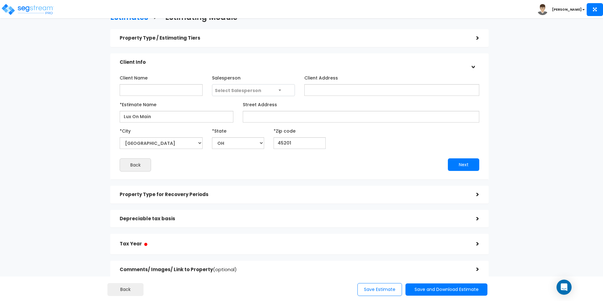
click at [258, 197] on h5 "Property Type for Recovery Periods" at bounding box center [293, 194] width 347 height 5
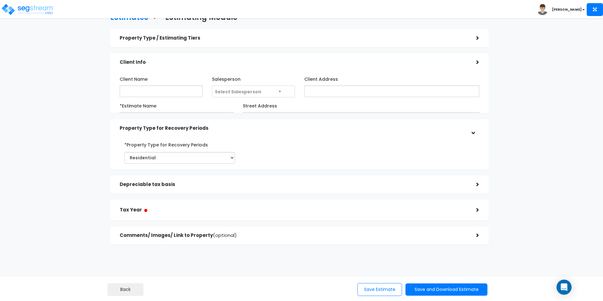
scroll to position [1, 0]
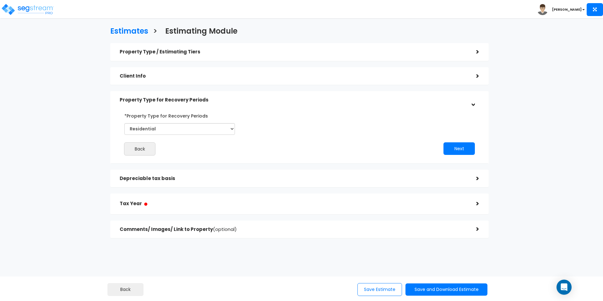
click at [214, 182] on div "Depreciable tax basis" at bounding box center [293, 179] width 347 height 12
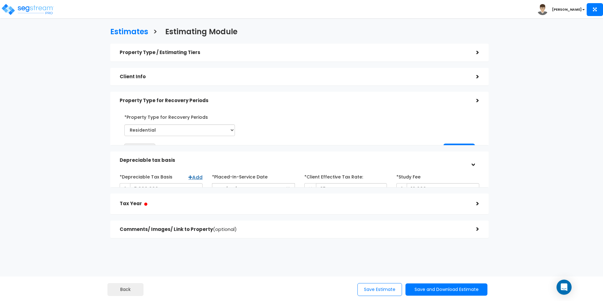
scroll to position [2, 0]
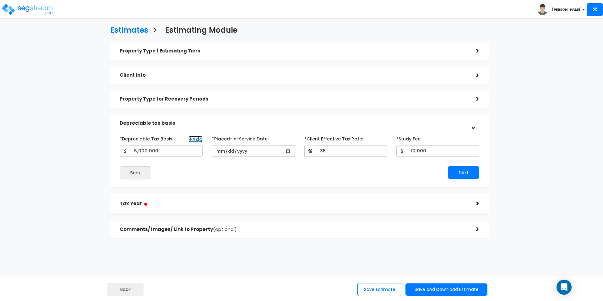
click at [201, 142] on link "Add" at bounding box center [196, 139] width 14 height 7
select select
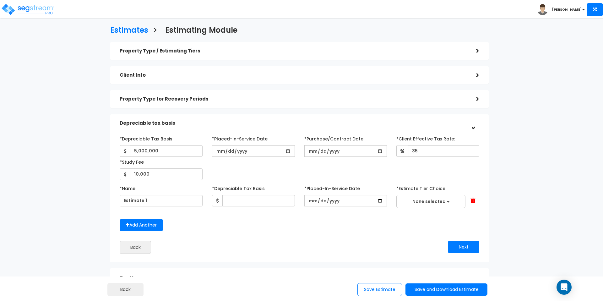
click at [473, 199] on span at bounding box center [473, 200] width 5 height 6
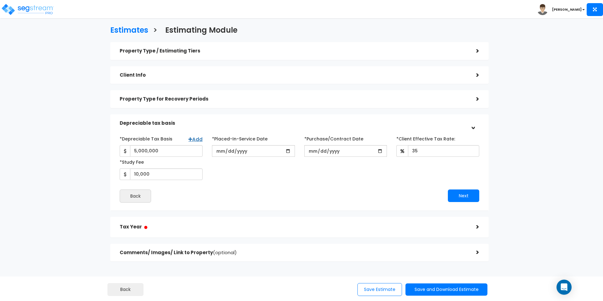
click at [338, 228] on h5 "Tax Year ●" at bounding box center [293, 227] width 347 height 8
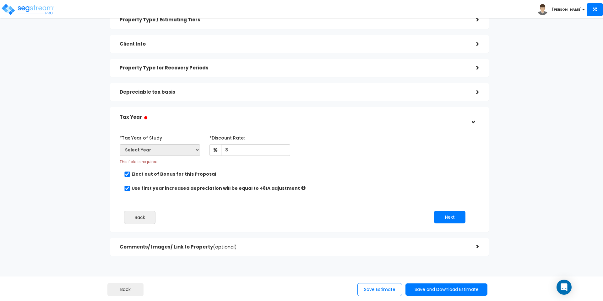
scroll to position [32, 0]
click at [265, 248] on h5 "Comments/ Images/ Link to Property (optional)" at bounding box center [293, 247] width 347 height 5
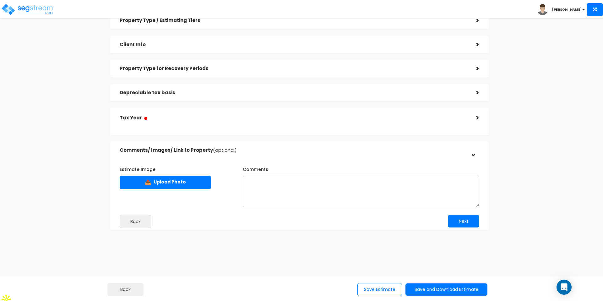
scroll to position [23, 0]
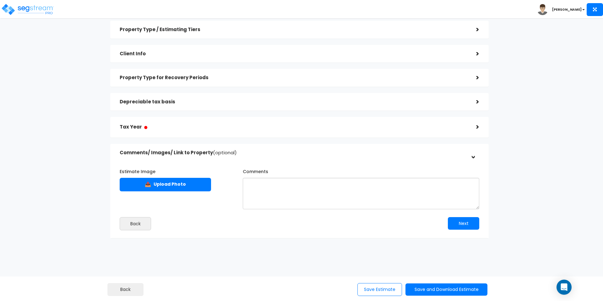
click at [291, 135] on div "Tax Year ● >" at bounding box center [299, 127] width 379 height 20
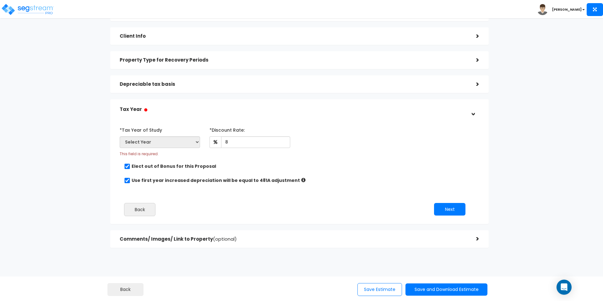
scroll to position [51, 0]
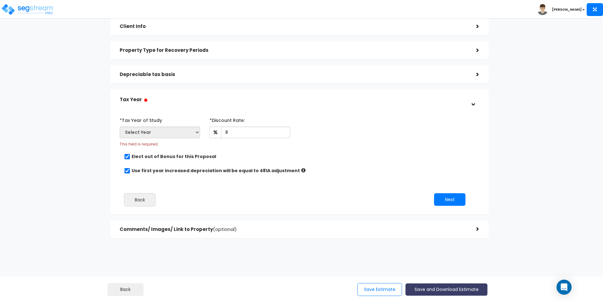
click at [466, 287] on button "Save and Download Estimate" at bounding box center [447, 289] width 82 height 12
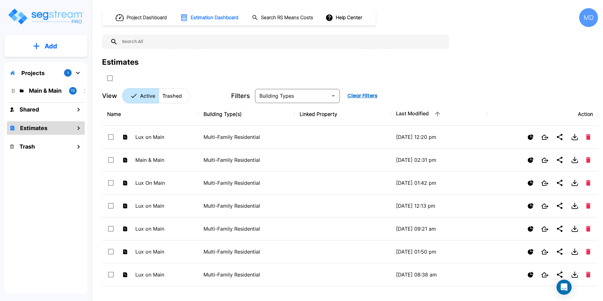
click at [41, 45] on button "Add" at bounding box center [45, 46] width 83 height 18
click at [49, 80] on p "Add Property" at bounding box center [50, 82] width 32 height 8
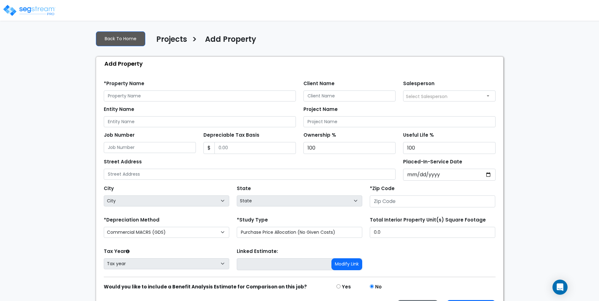
scroll to position [30, 0]
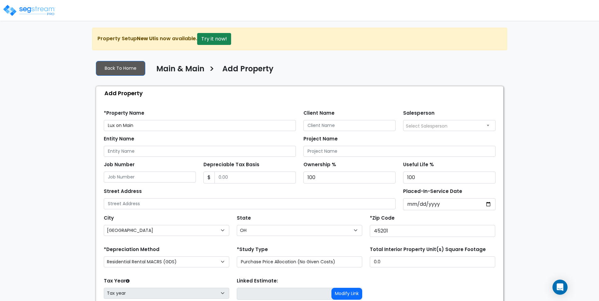
select select "[GEOGRAPHIC_DATA]"
select select "OH"
select select "RRM(_39"
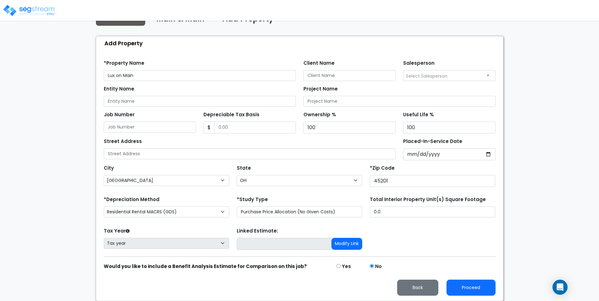
click at [189, 250] on div "Tax Year Please Enter The Placed In Service Date First. Tax year" at bounding box center [166, 238] width 133 height 25
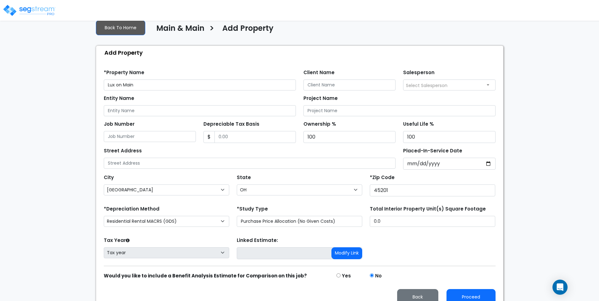
scroll to position [50, 0]
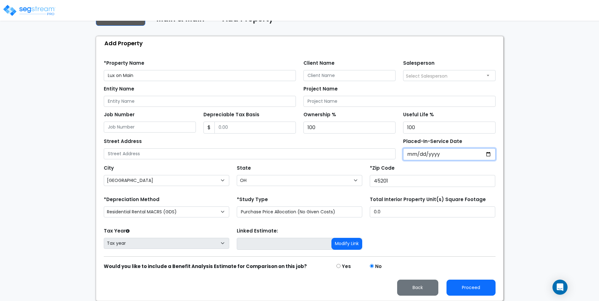
click at [488, 151] on input "[DATE]" at bounding box center [449, 154] width 92 height 12
type input "[DATE]"
select select "2025"
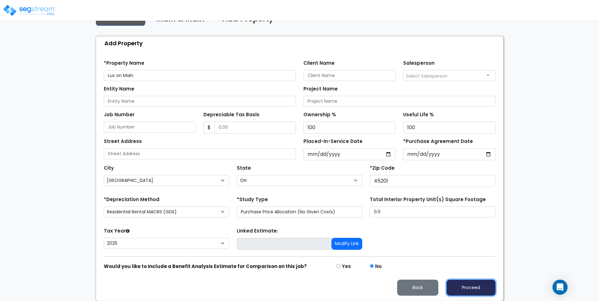
click at [461, 290] on button "Proceed" at bounding box center [470, 288] width 49 height 16
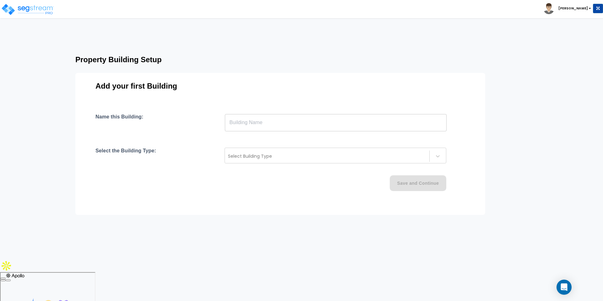
click at [250, 123] on input "text" at bounding box center [336, 123] width 222 height 18
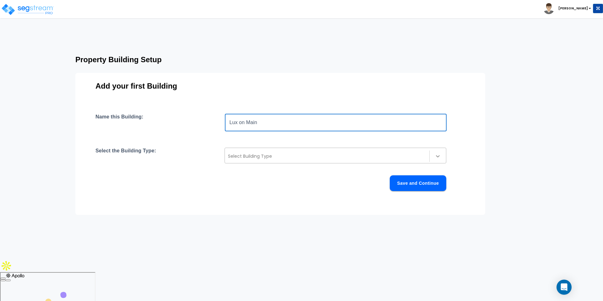
type input "Lux on Main"
click at [436, 158] on icon at bounding box center [438, 156] width 6 height 6
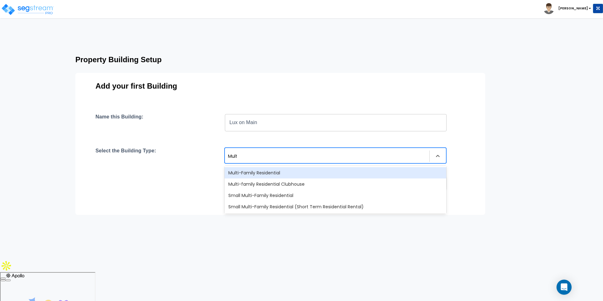
type input "Multi"
click at [313, 170] on div "Multi-Family Residential" at bounding box center [336, 172] width 222 height 11
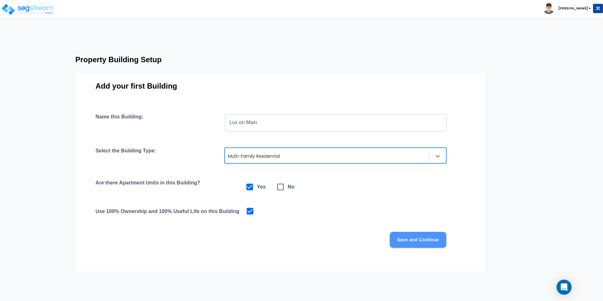
click at [421, 245] on button "Save and Continue" at bounding box center [418, 240] width 57 height 16
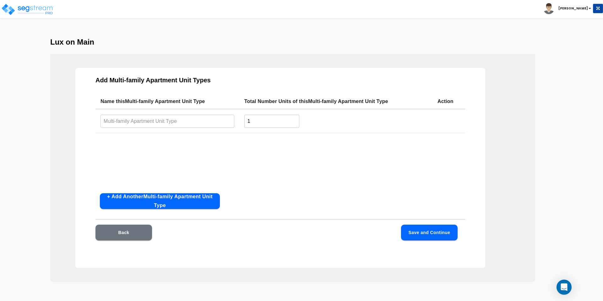
click at [136, 123] on input "text" at bounding box center [168, 121] width 134 height 14
type input "Studio"
type input "25"
click at [172, 201] on button "+ Add Another Multi-family Apartment Unit Type" at bounding box center [160, 201] width 120 height 16
click at [125, 137] on td "​" at bounding box center [168, 146] width 144 height 25
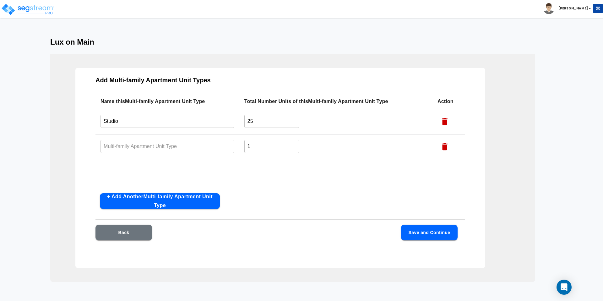
click at [127, 142] on input "text" at bounding box center [168, 147] width 134 height 14
type input "1 BDR"
type input "25"
click at [142, 200] on button "+ Add Another Multi-family Apartment Unit Type" at bounding box center [160, 201] width 120 height 16
click at [127, 171] on input "text" at bounding box center [168, 172] width 134 height 14
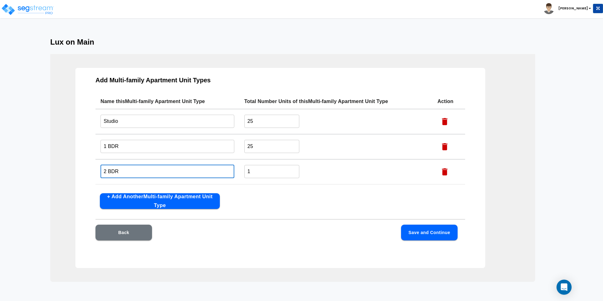
type input "2 BDR"
click at [336, 235] on div "Back Save and Continue" at bounding box center [277, 233] width 362 height 16
click at [267, 174] on input "1" at bounding box center [271, 172] width 55 height 14
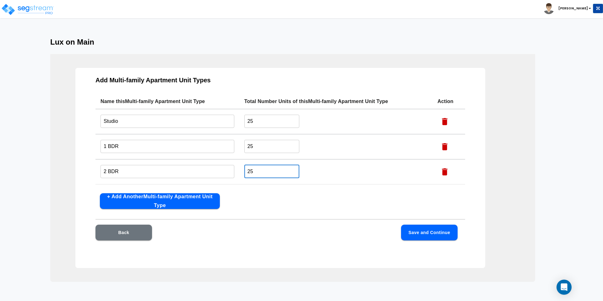
type input "25"
click at [424, 235] on button "Save and Continue" at bounding box center [429, 233] width 57 height 16
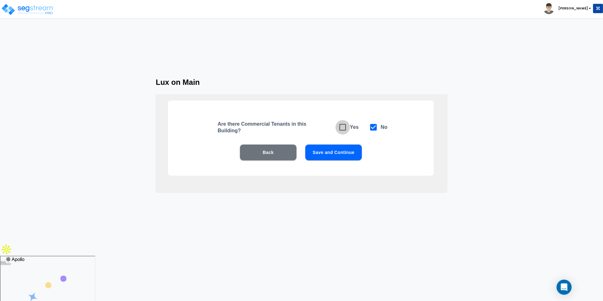
click at [345, 128] on icon at bounding box center [342, 127] width 9 height 9
checkbox input "true"
checkbox input "false"
click at [324, 155] on button "Save and Continue" at bounding box center [333, 153] width 57 height 16
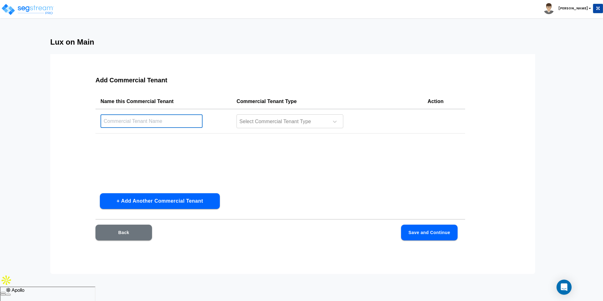
click at [153, 121] on input "text" at bounding box center [152, 121] width 102 height 14
type input "Starbucks"
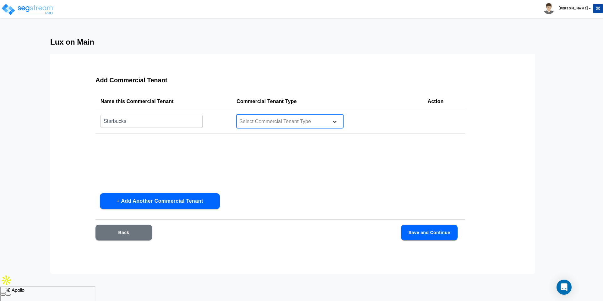
click at [336, 122] on icon at bounding box center [335, 122] width 4 height 2
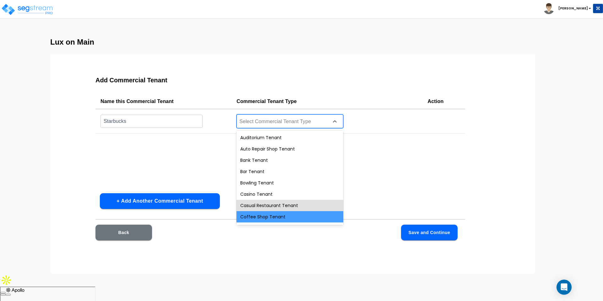
click at [277, 212] on div "Coffee Shop Tenant" at bounding box center [290, 216] width 107 height 11
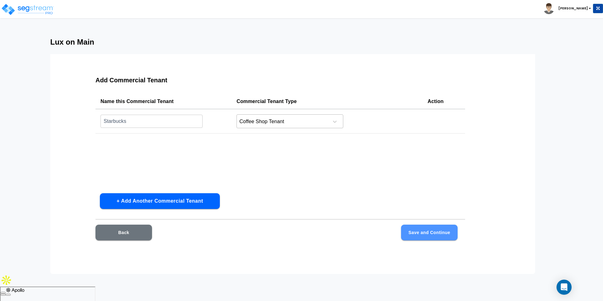
click at [413, 233] on button "Save and Continue" at bounding box center [429, 233] width 57 height 16
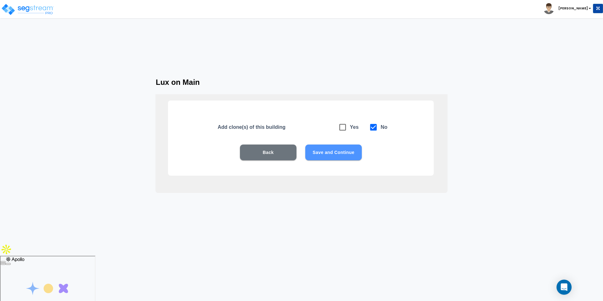
click at [332, 156] on button "Save and Continue" at bounding box center [333, 153] width 57 height 16
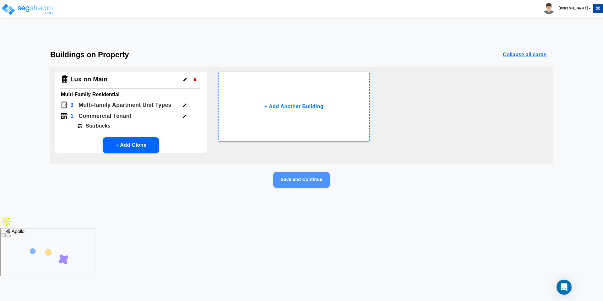
click at [299, 181] on button "Save and Continue" at bounding box center [301, 180] width 57 height 16
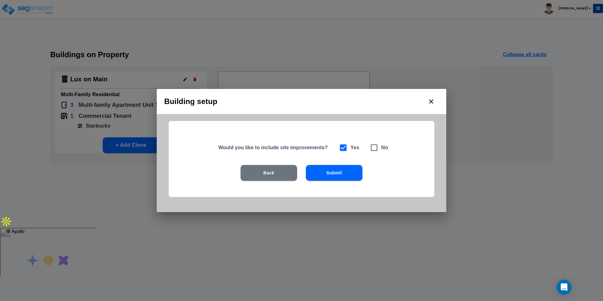
click at [329, 174] on button "Submit" at bounding box center [334, 173] width 57 height 16
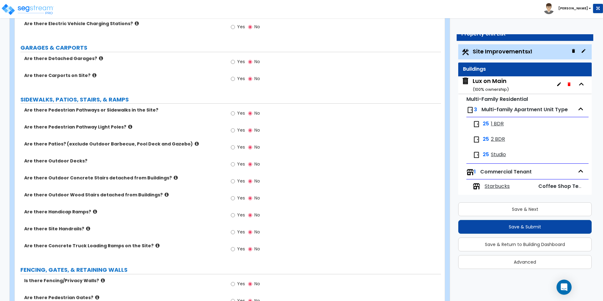
scroll to position [376, 0]
click at [128, 125] on icon at bounding box center [130, 125] width 4 height 5
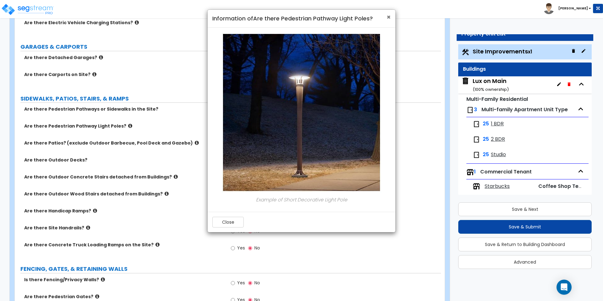
click at [388, 16] on span "×" at bounding box center [389, 17] width 4 height 9
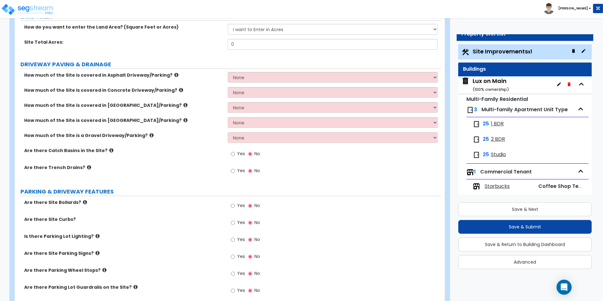
scroll to position [79, 0]
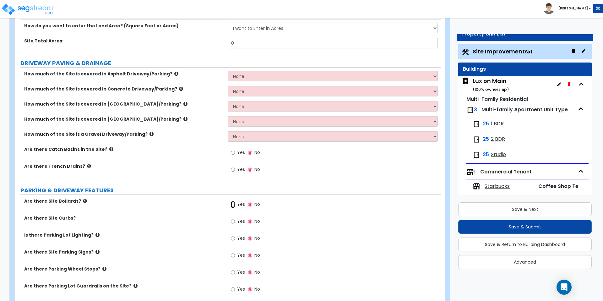
click at [232, 207] on input "Yes" at bounding box center [233, 204] width 4 height 7
radio input "true"
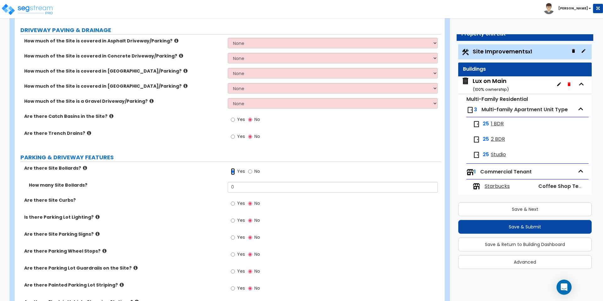
scroll to position [119, 0]
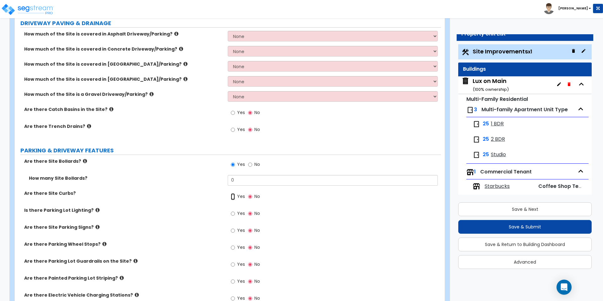
click at [231, 198] on input "Yes" at bounding box center [233, 196] width 4 height 7
radio input "true"
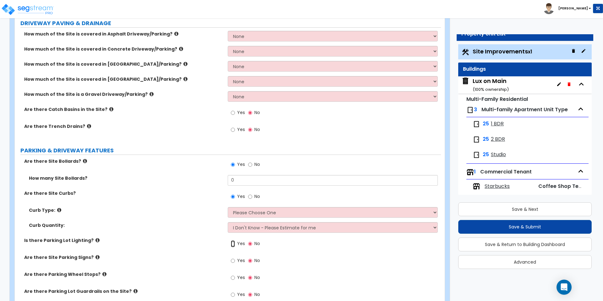
click at [233, 246] on input "Yes" at bounding box center [233, 243] width 4 height 7
radio input "true"
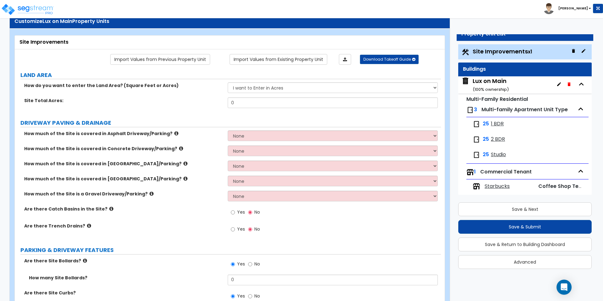
scroll to position [0, 0]
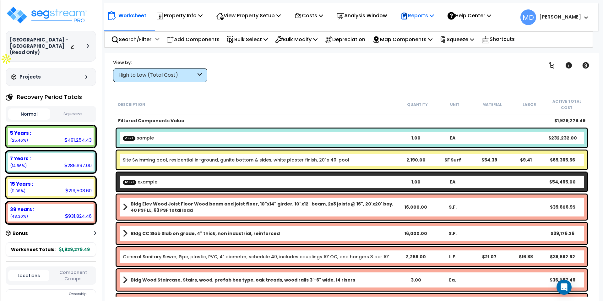
click at [420, 19] on p "Reports" at bounding box center [418, 15] width 34 height 8
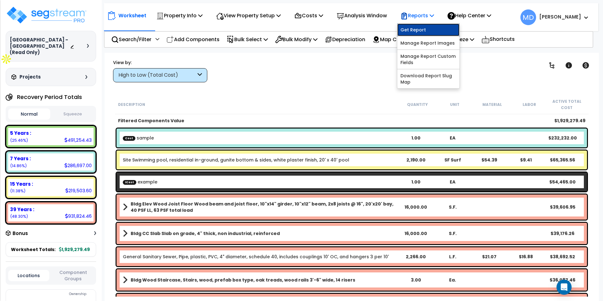
click at [423, 27] on link "Get Report" at bounding box center [428, 30] width 62 height 13
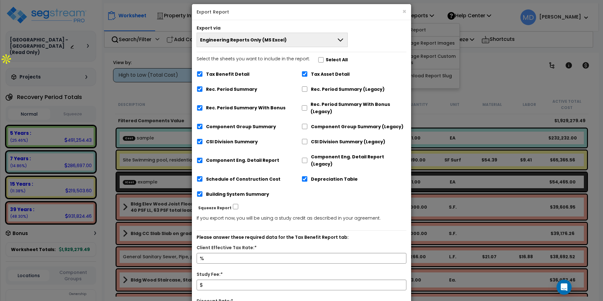
scroll to position [5, 0]
click at [318, 44] on button "Engineering Reports Only (MS Excel)" at bounding box center [272, 40] width 151 height 14
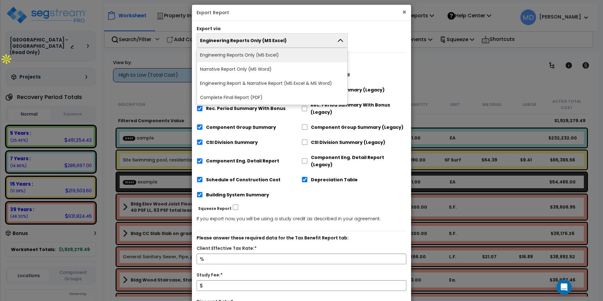
click at [405, 12] on button "×" at bounding box center [405, 12] width 4 height 7
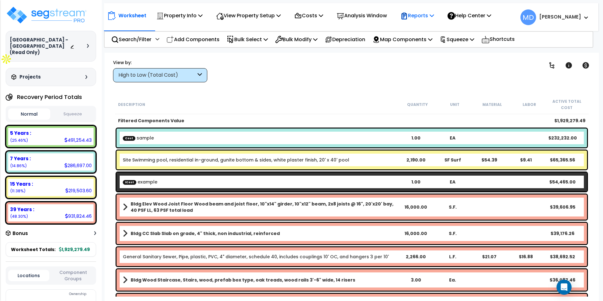
click at [422, 18] on p "Reports" at bounding box center [418, 15] width 34 height 8
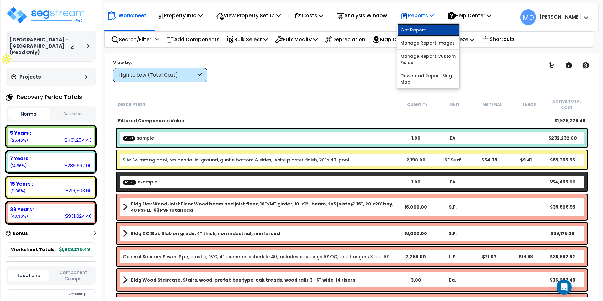
click at [422, 32] on link "Get Report" at bounding box center [428, 30] width 62 height 13
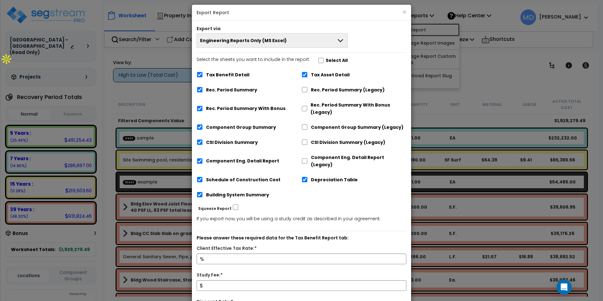
scroll to position [0, 0]
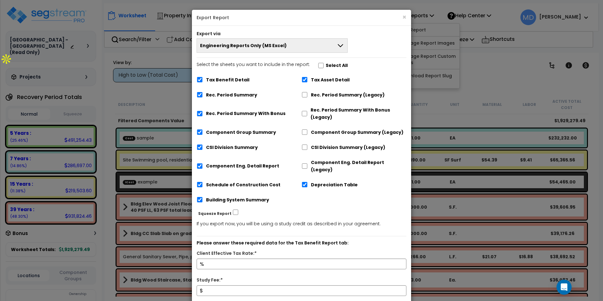
click at [273, 48] on span "Engineering Reports Only (MS Excel)" at bounding box center [243, 45] width 87 height 6
